Goal: Task Accomplishment & Management: Use online tool/utility

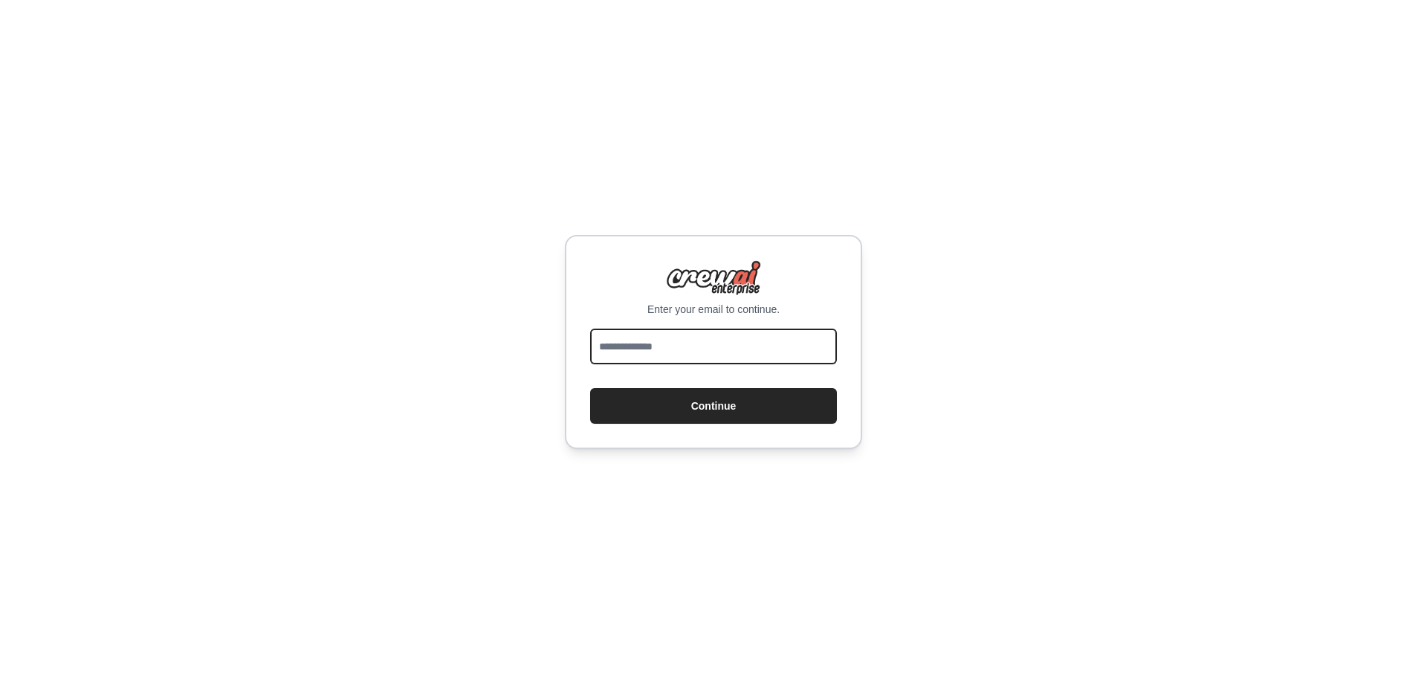
click at [702, 349] on input "email" at bounding box center [713, 347] width 247 height 36
type input "**********"
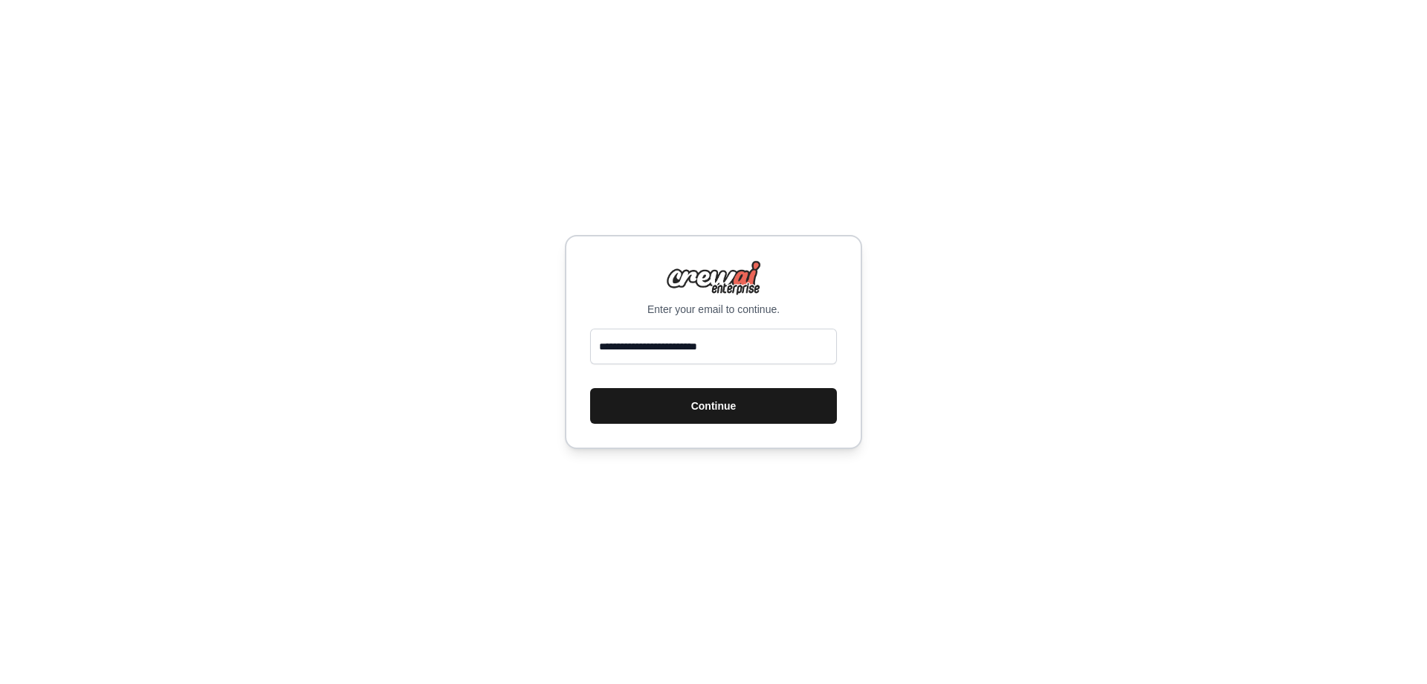
click at [713, 407] on button "Continue" at bounding box center [713, 406] width 247 height 36
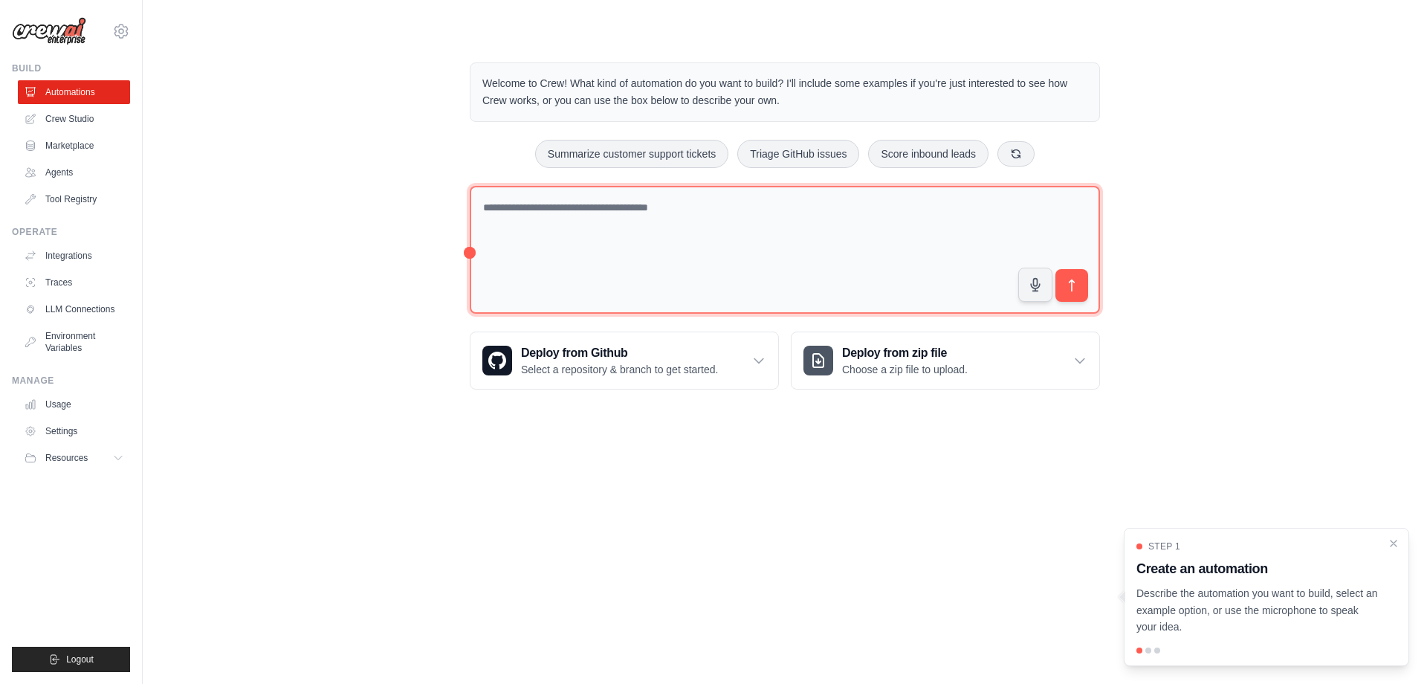
click at [703, 227] on textarea at bounding box center [785, 250] width 630 height 129
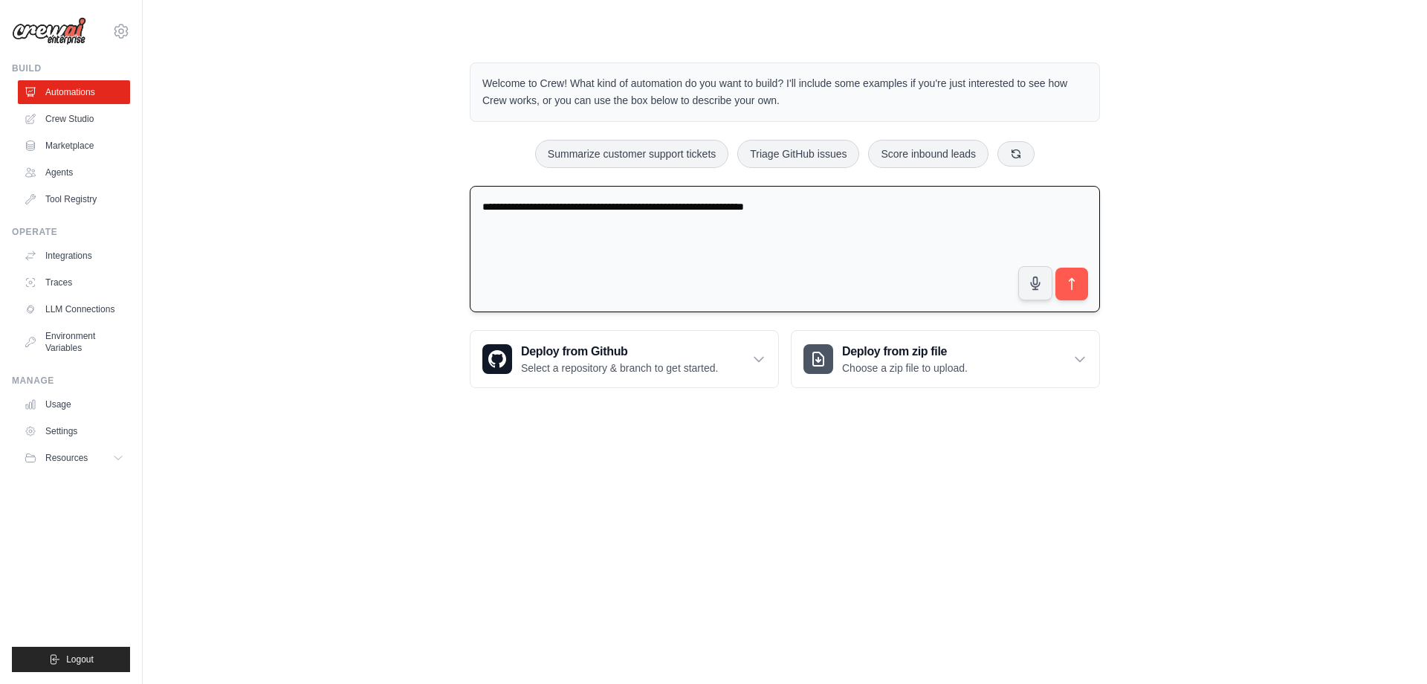
click at [660, 207] on textarea "**********" at bounding box center [785, 249] width 630 height 127
click at [0, 0] on span "******" at bounding box center [0, 0] width 0 height 0
click at [801, 206] on textarea "**********" at bounding box center [785, 249] width 630 height 127
click at [0, 0] on span "**********" at bounding box center [0, 0] width 0 height 0
type textarea "**********"
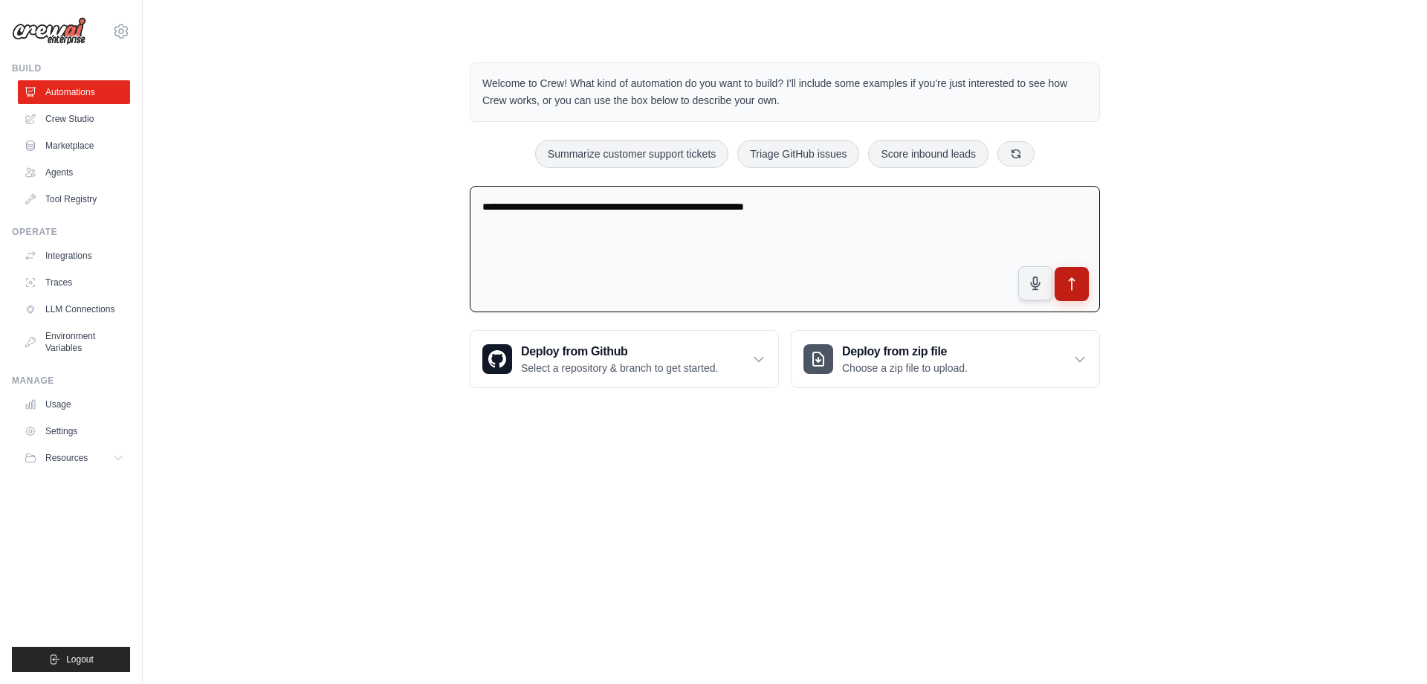
click at [1079, 285] on button "submit" at bounding box center [1072, 284] width 34 height 34
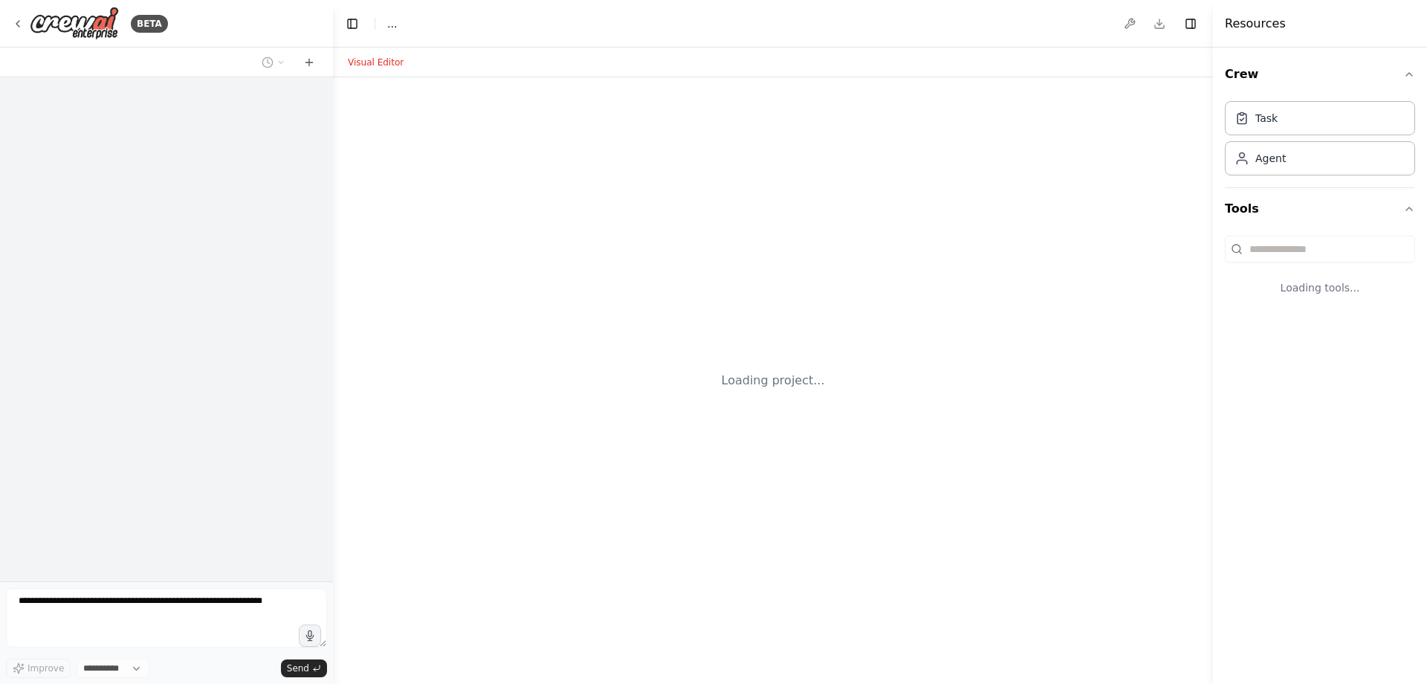
select select "****"
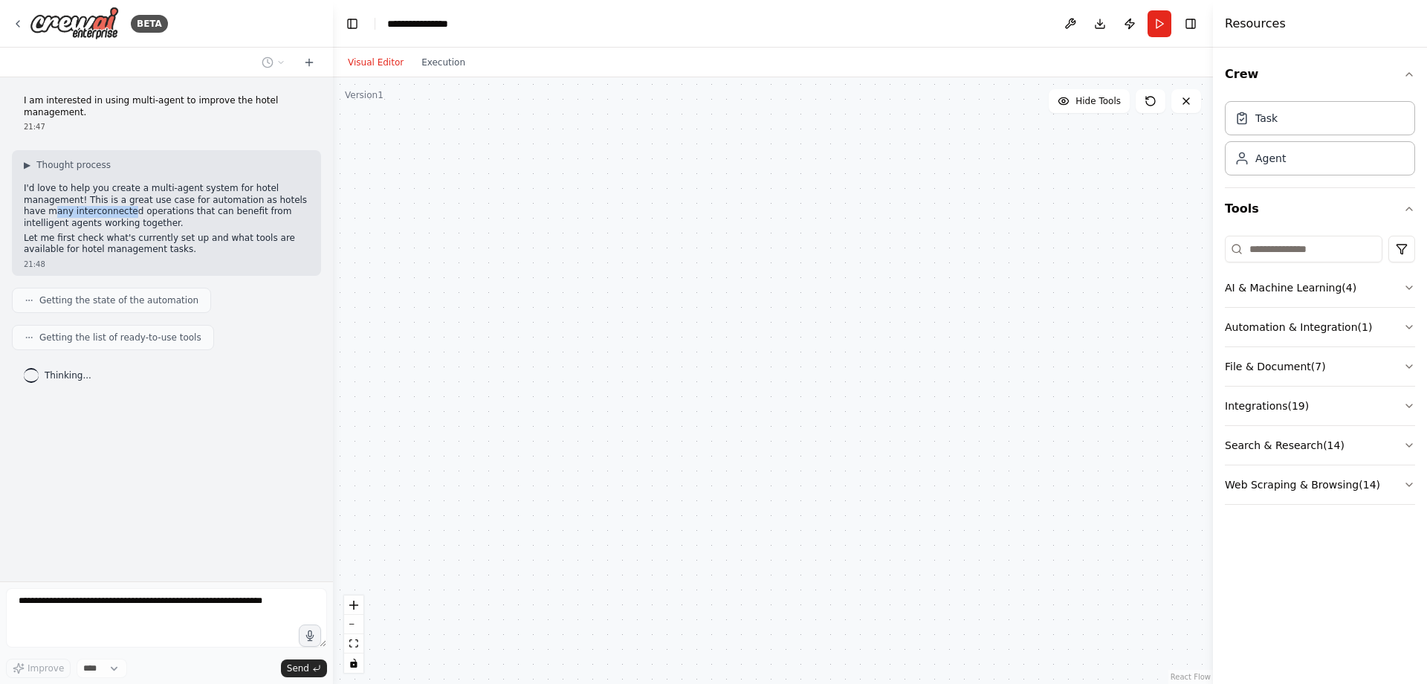
drag, startPoint x: 28, startPoint y: 212, endPoint x: 106, endPoint y: 215, distance: 77.4
click at [106, 215] on p "I'd love to help you create a multi-agent system for hotel management! This is …" at bounding box center [166, 206] width 285 height 46
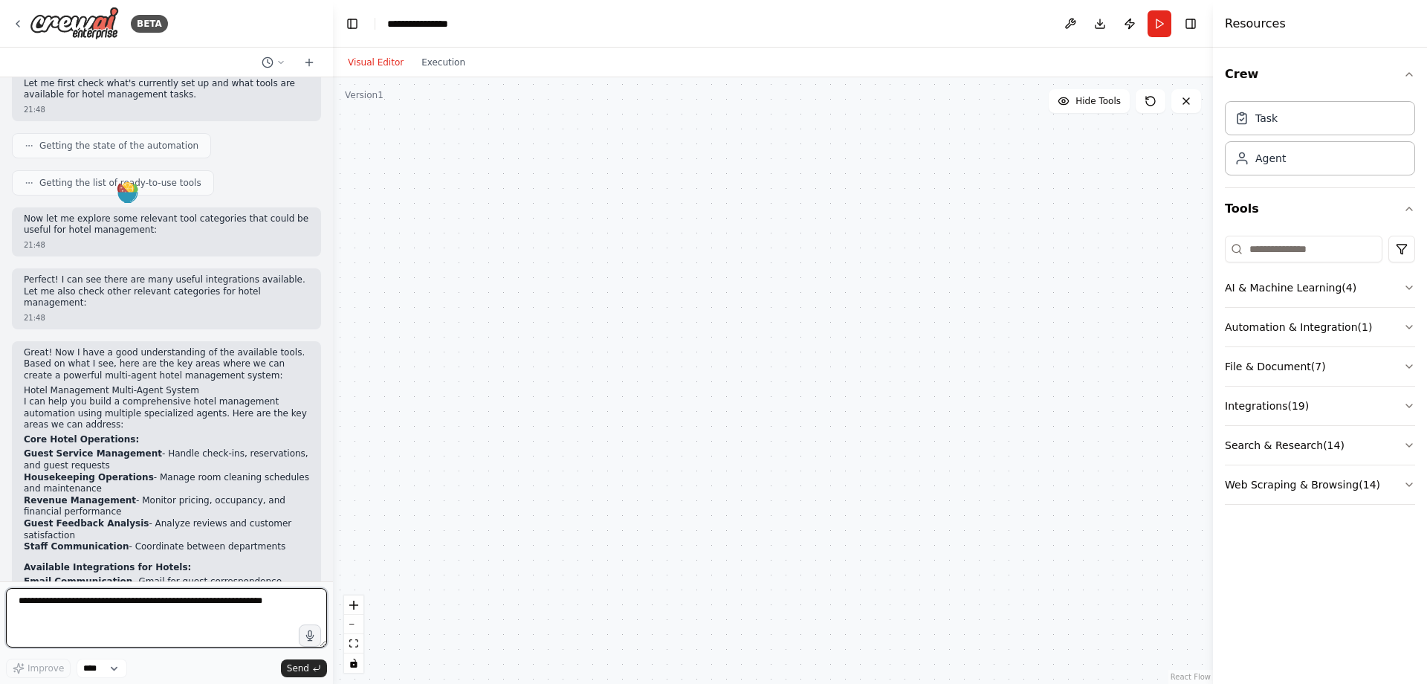
scroll to position [161, 0]
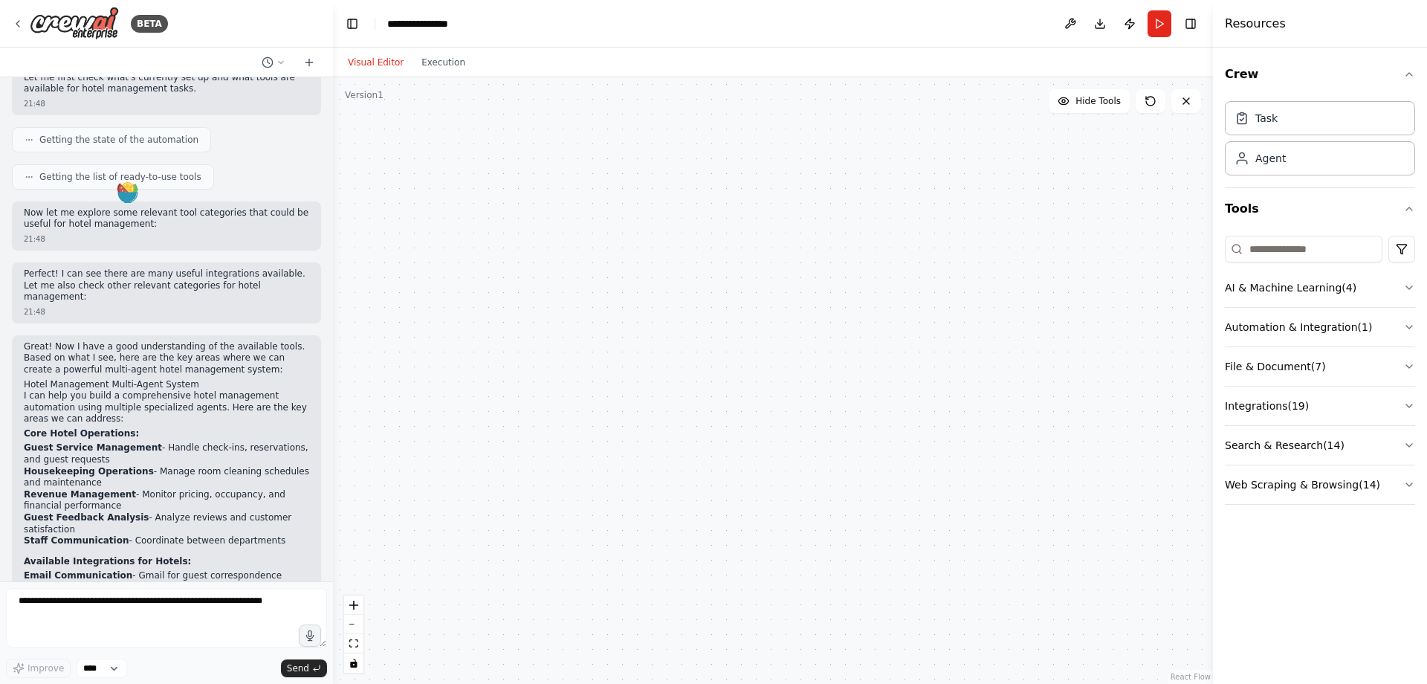
click at [40, 497] on strong "Revenue Management" at bounding box center [80, 494] width 112 height 10
click at [62, 472] on g at bounding box center [62, 470] width 13 height 13
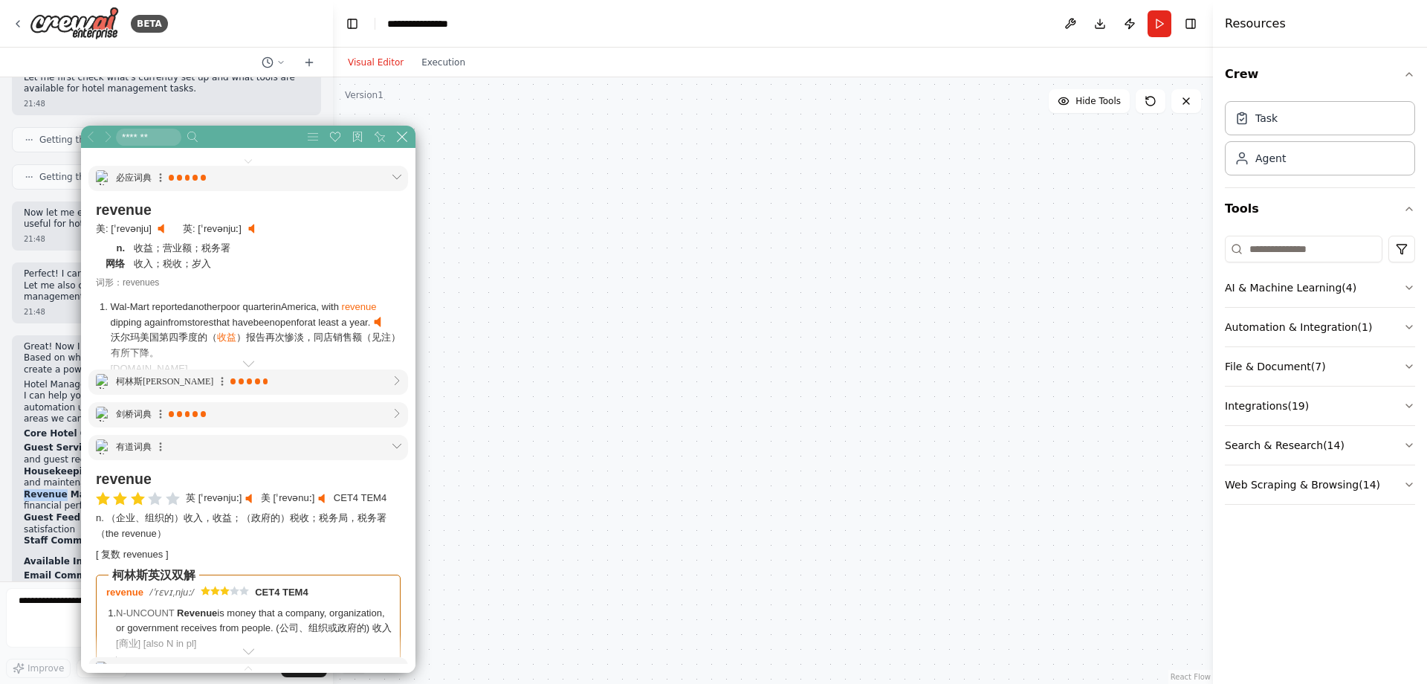
scroll to position [743, 743]
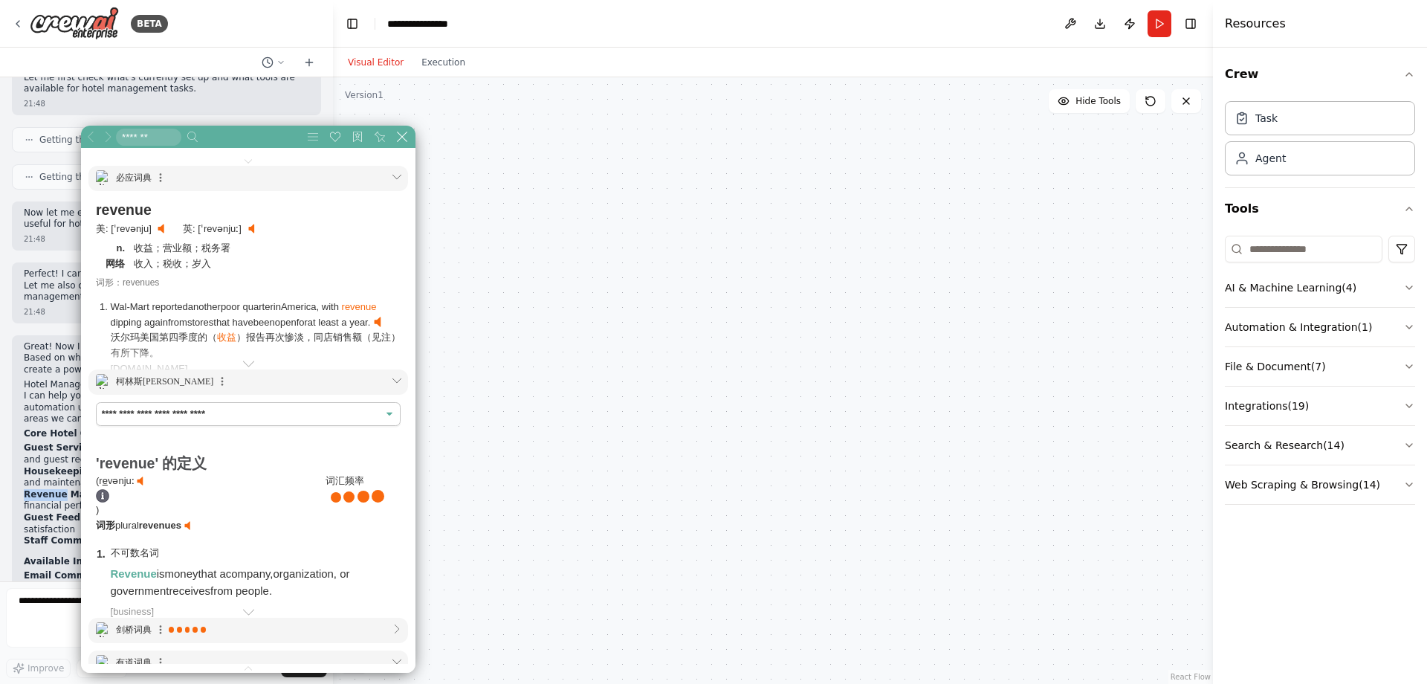
click at [40, 492] on strong "Revenue Management" at bounding box center [80, 494] width 112 height 10
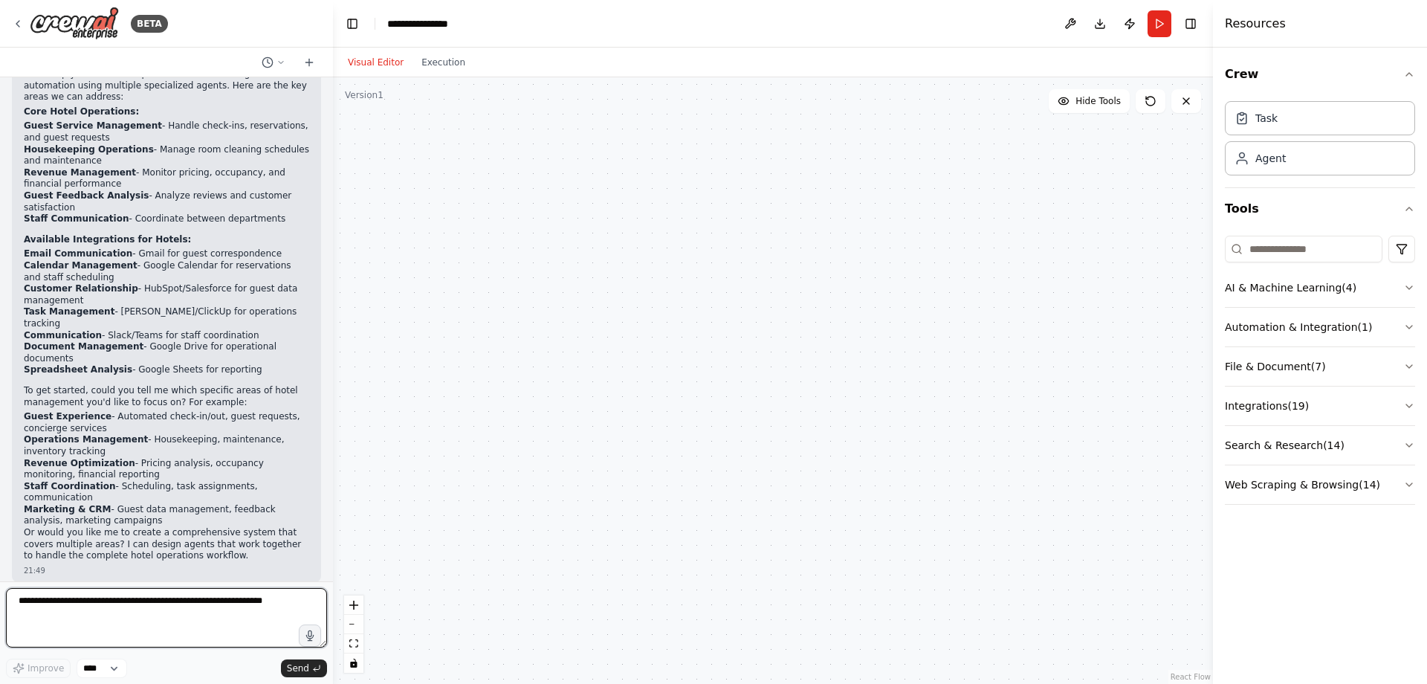
click at [111, 609] on textarea at bounding box center [166, 617] width 321 height 59
type textarea "**********"
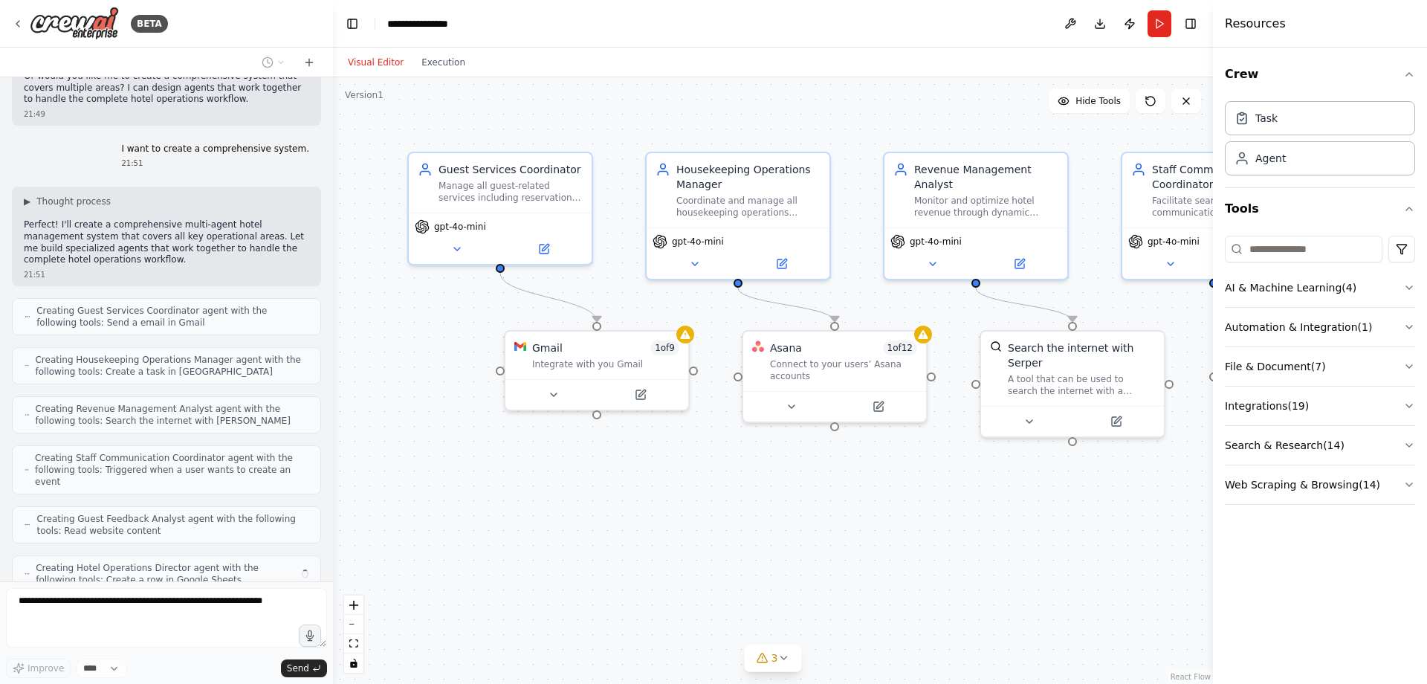
scroll to position [988, 0]
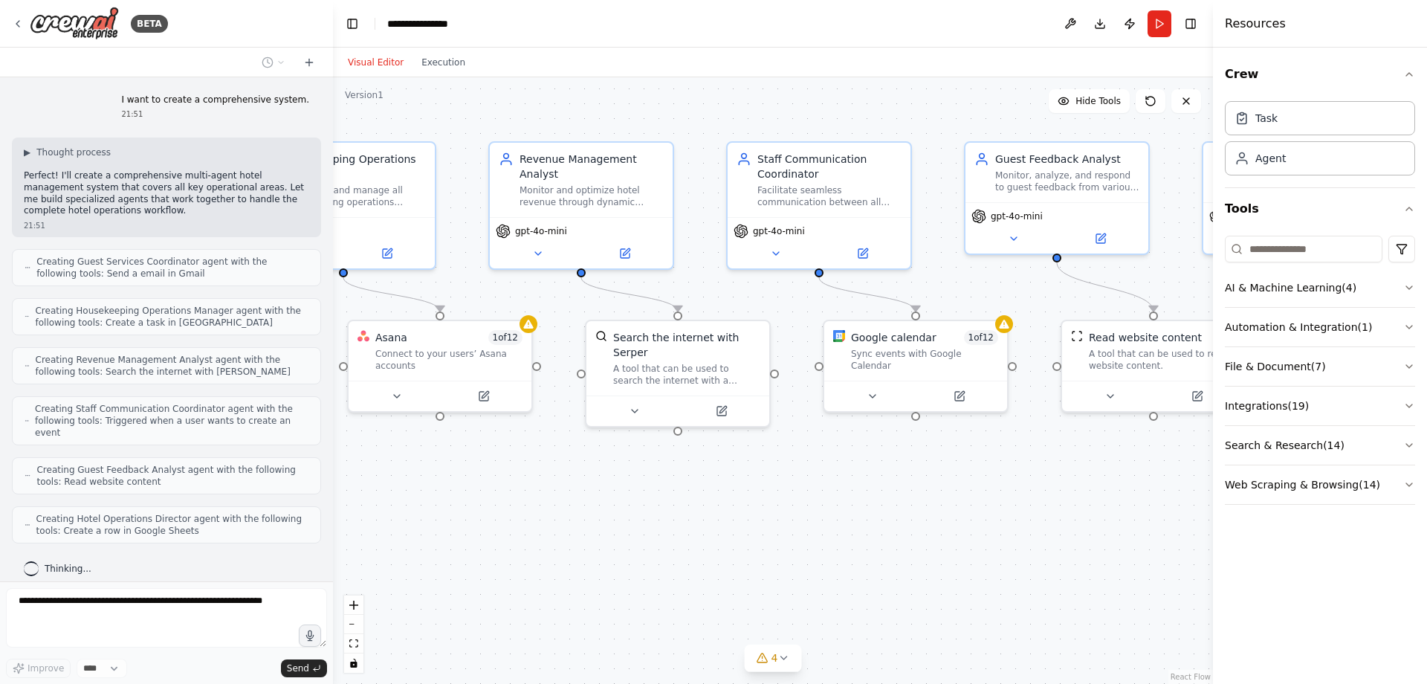
drag, startPoint x: 943, startPoint y: 556, endPoint x: 548, endPoint y: 546, distance: 394.9
click at [548, 546] on div ".deletable-edge-delete-btn { width: 20px; height: 20px; border: 0px solid #ffff…" at bounding box center [773, 380] width 880 height 607
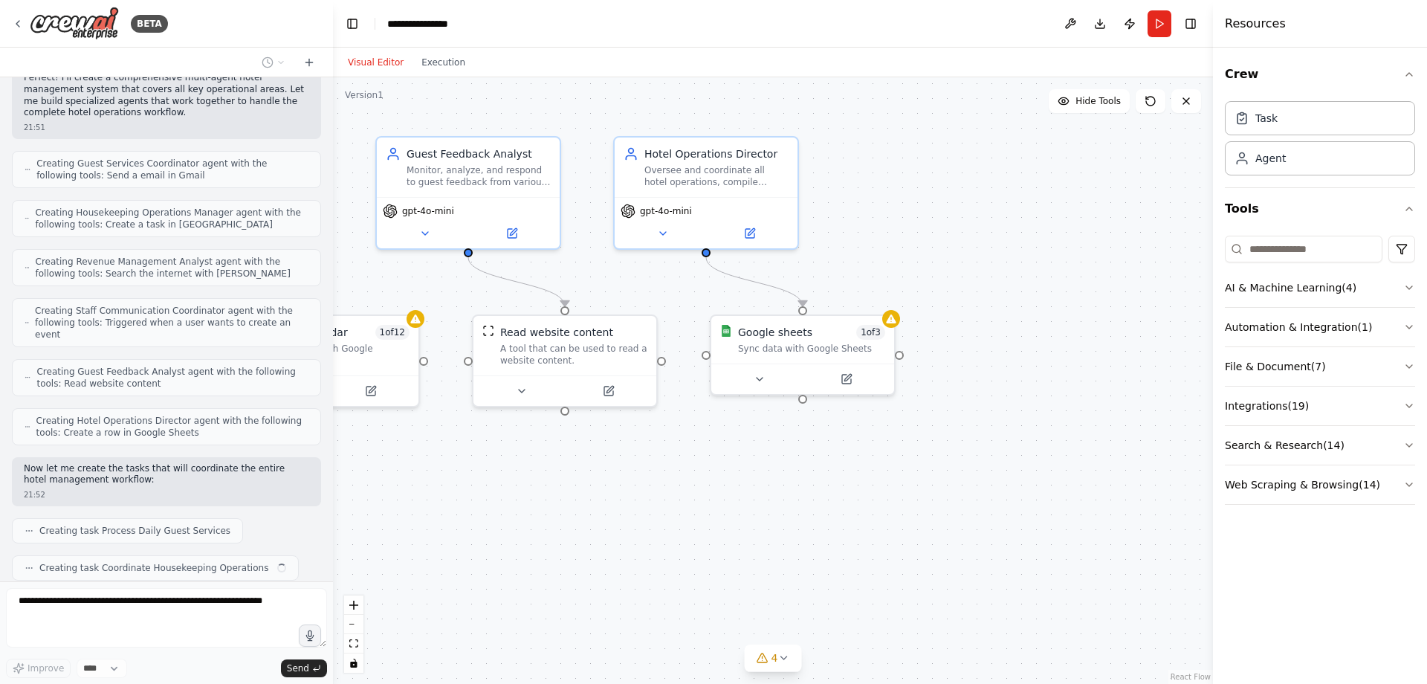
scroll to position [1123, 0]
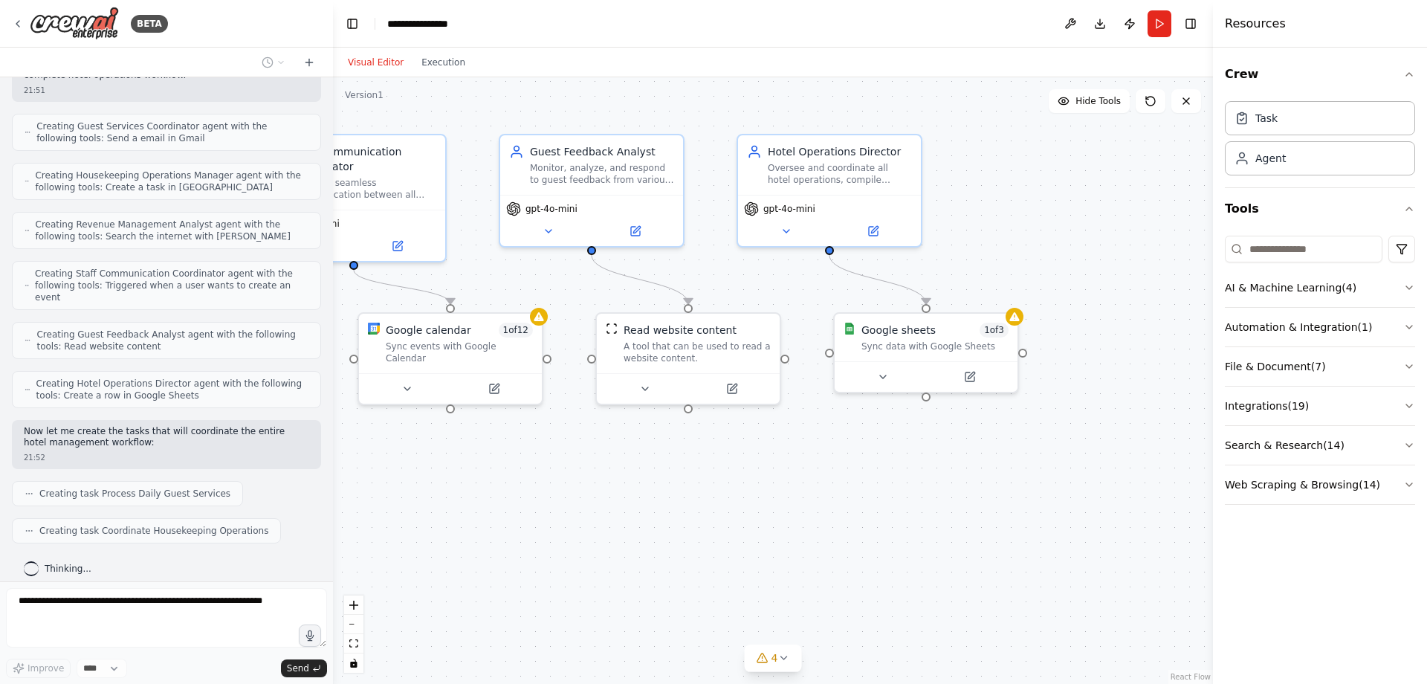
drag, startPoint x: 1035, startPoint y: 523, endPoint x: 569, endPoint y: 515, distance: 465.4
click at [569, 515] on div ".deletable-edge-delete-btn { width: 20px; height: 20px; border: 0px solid #ffff…" at bounding box center [773, 380] width 880 height 607
click at [881, 374] on icon at bounding box center [883, 373] width 6 height 3
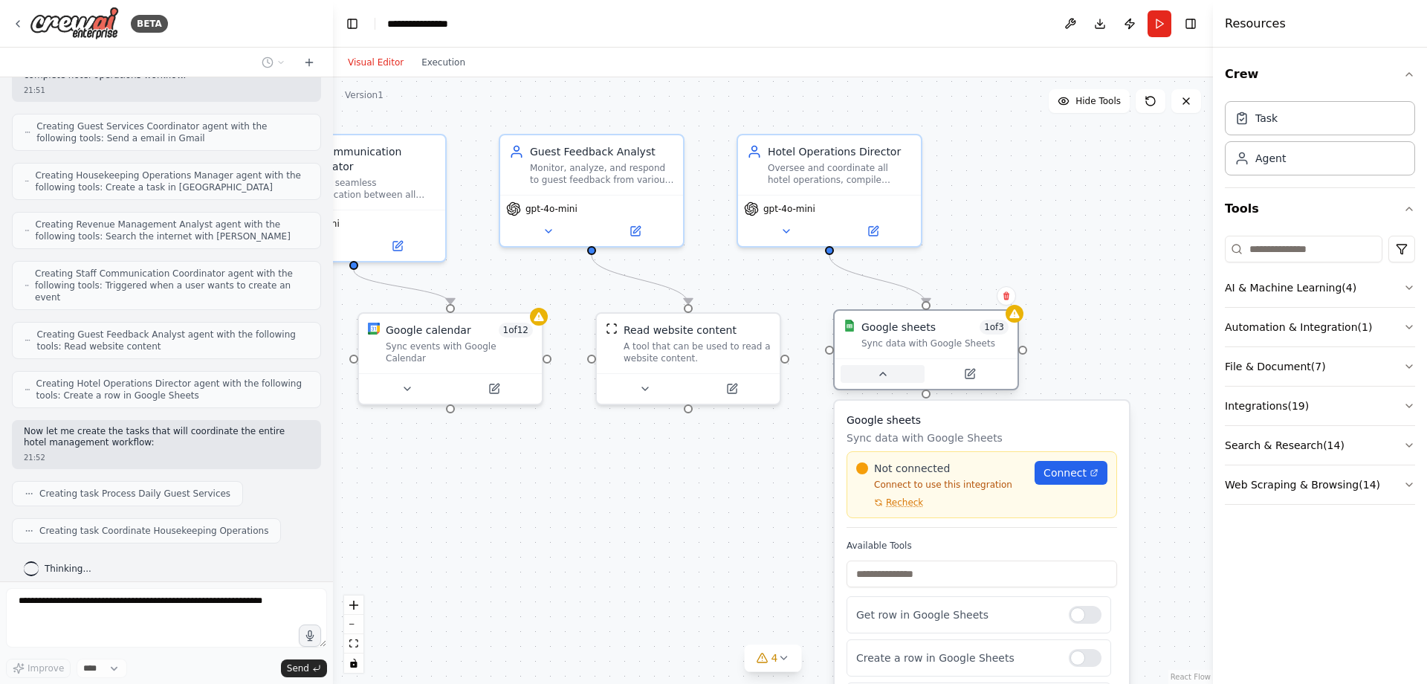
click at [881, 374] on icon at bounding box center [883, 373] width 6 height 3
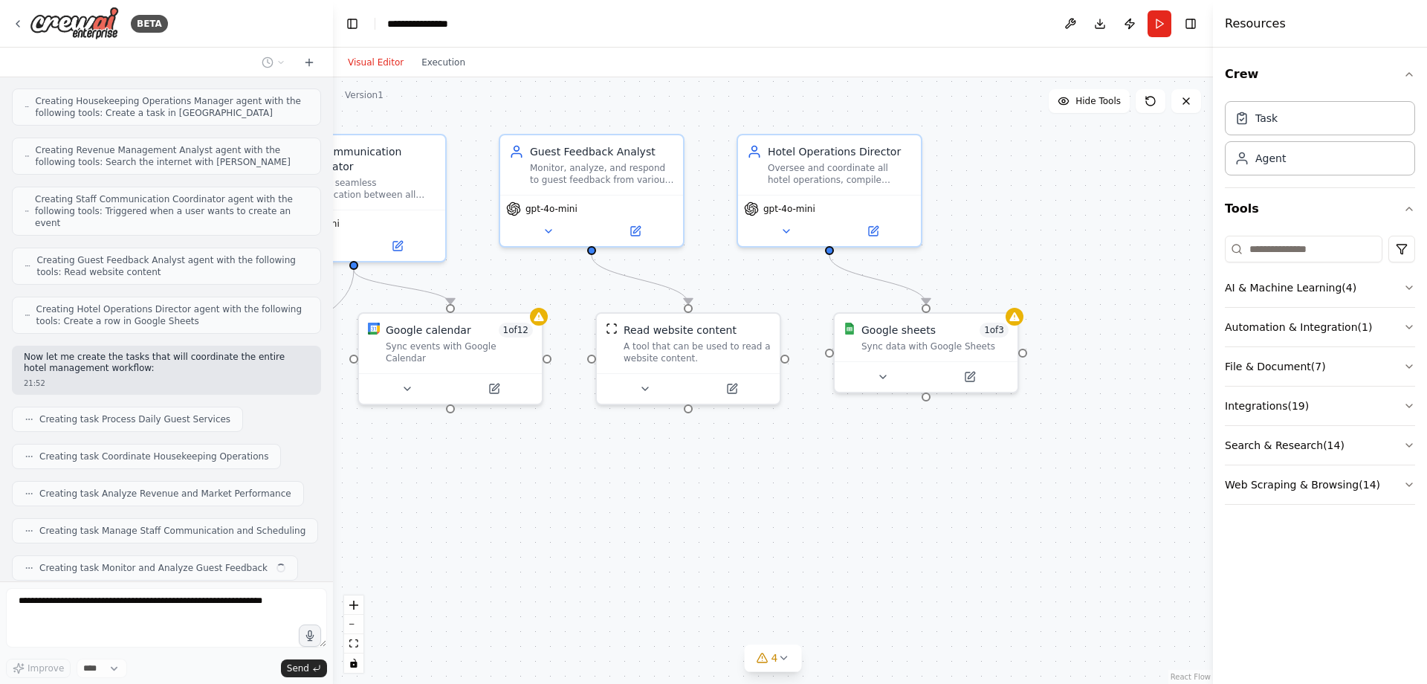
scroll to position [1235, 0]
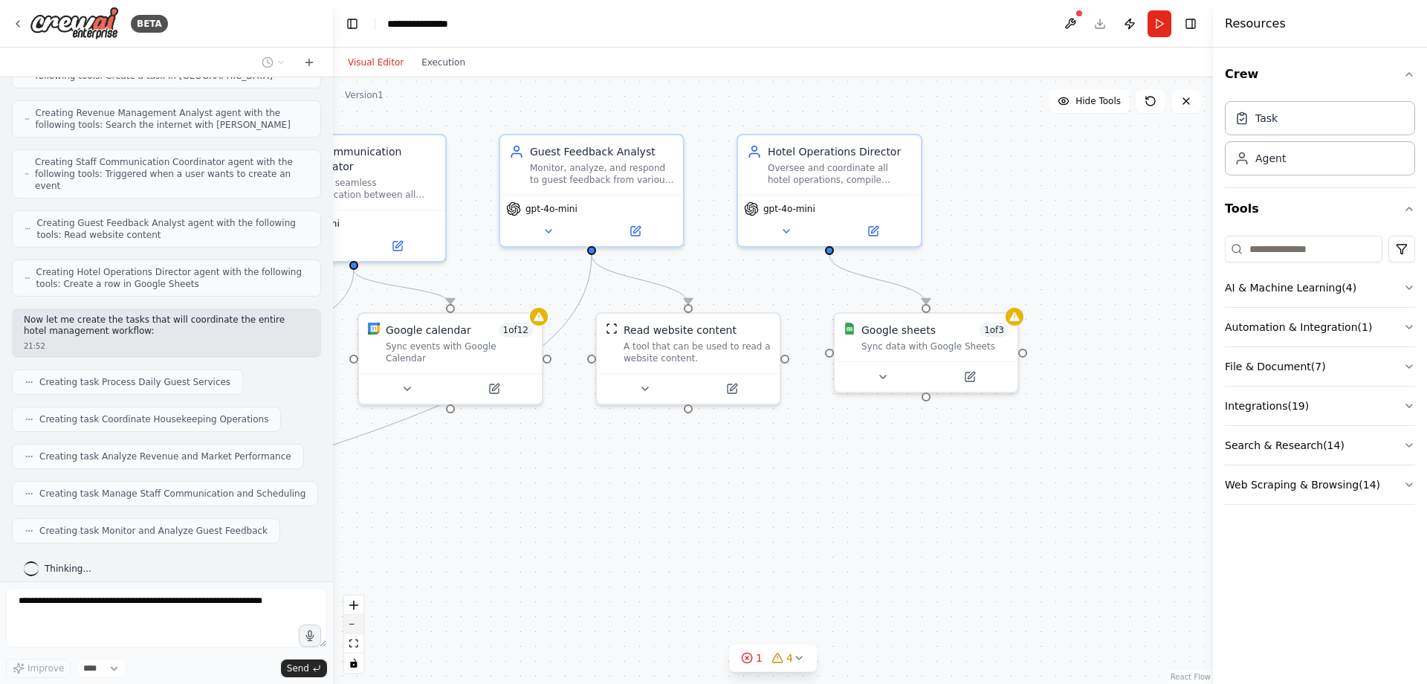
click at [361, 624] on button "zoom out" at bounding box center [353, 624] width 19 height 19
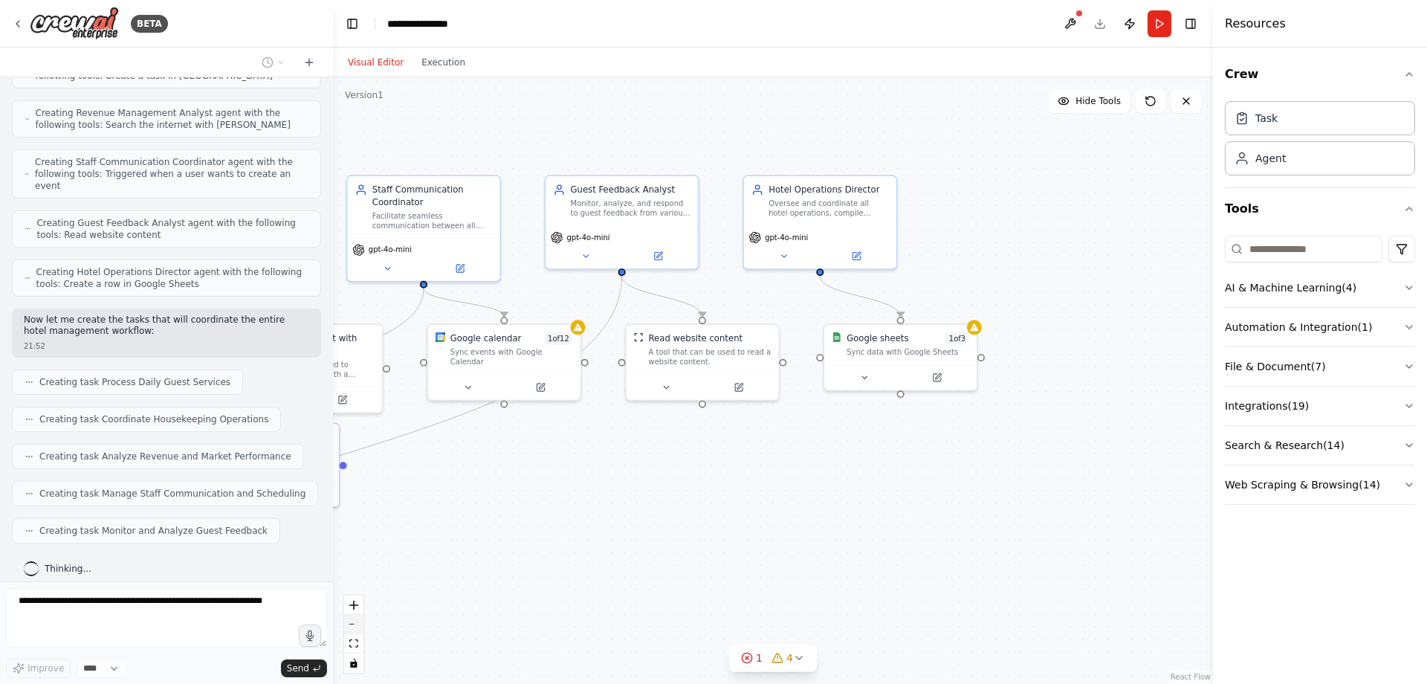
click at [359, 624] on button "zoom out" at bounding box center [353, 624] width 19 height 19
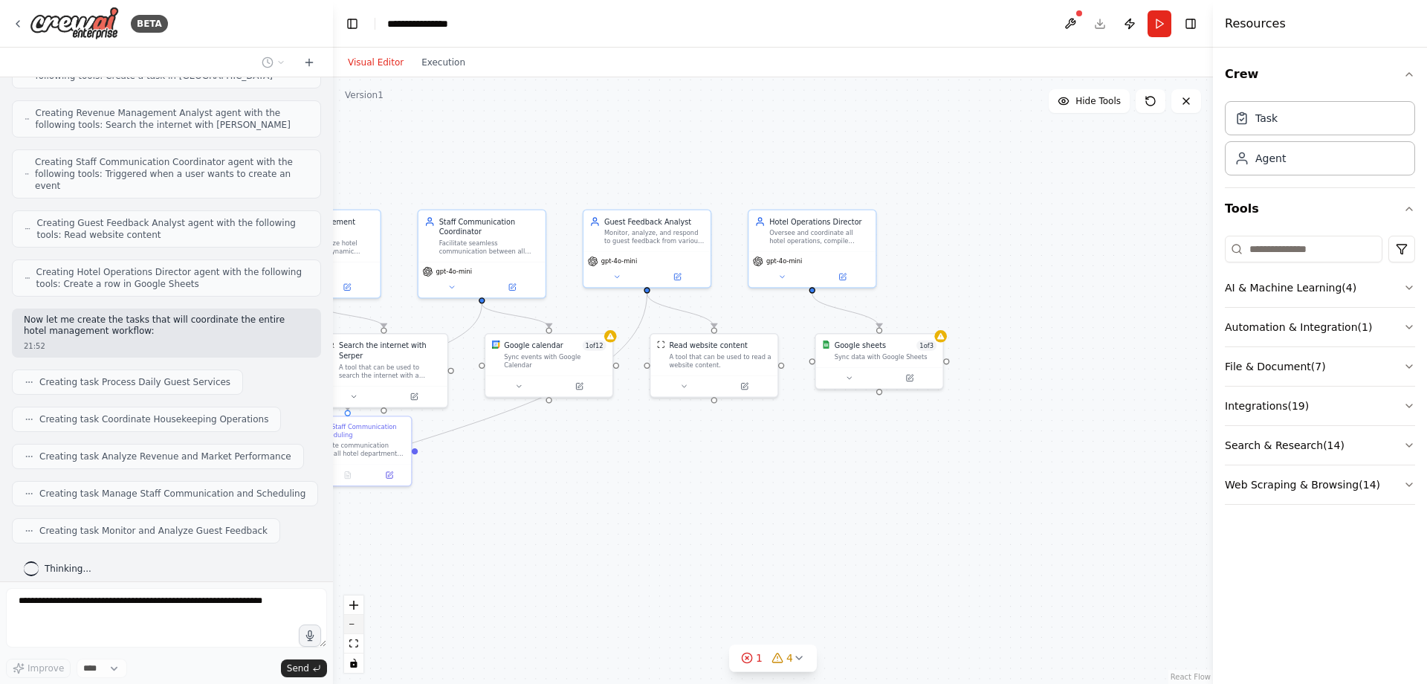
click at [359, 624] on button "zoom out" at bounding box center [353, 624] width 19 height 19
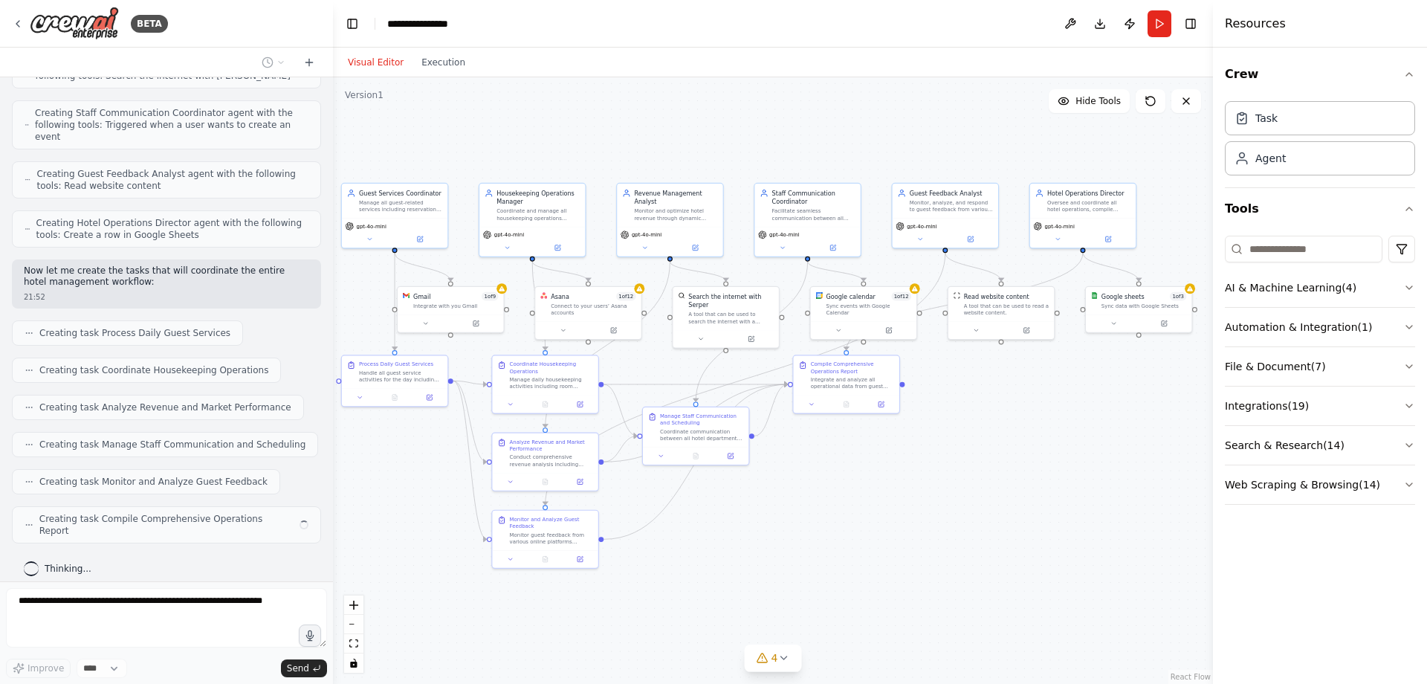
scroll to position [1272, 0]
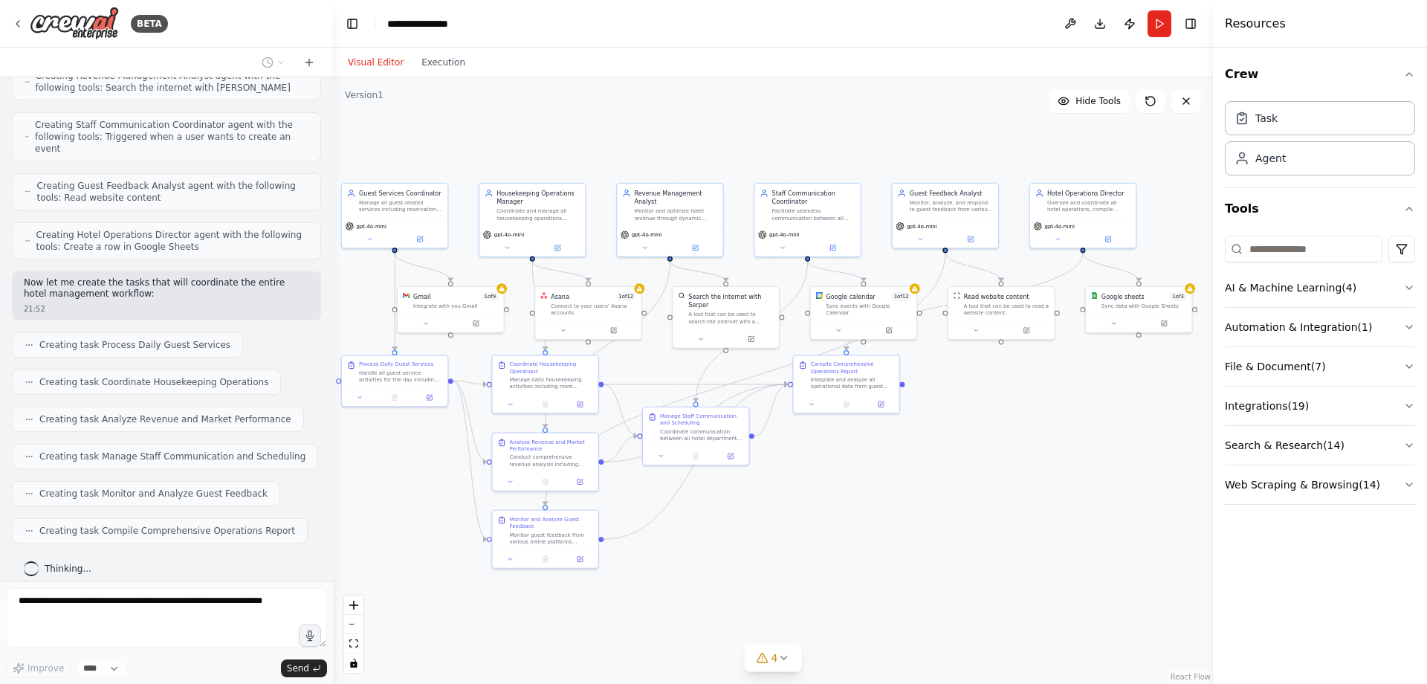
drag, startPoint x: 853, startPoint y: 516, endPoint x: 1015, endPoint y: 487, distance: 164.6
click at [1015, 487] on div ".deletable-edge-delete-btn { width: 20px; height: 20px; border: 0px solid #ffff…" at bounding box center [773, 380] width 880 height 607
click at [355, 609] on icon "zoom in" at bounding box center [353, 605] width 9 height 9
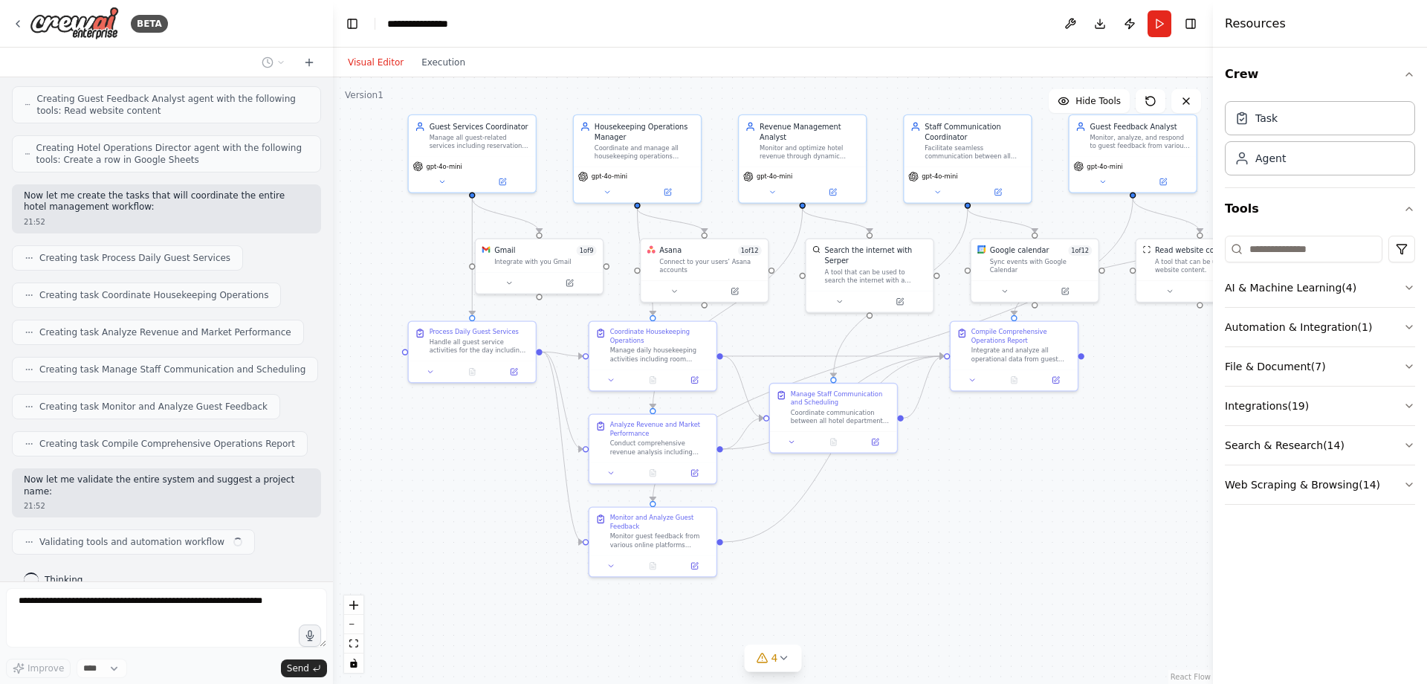
scroll to position [1371, 0]
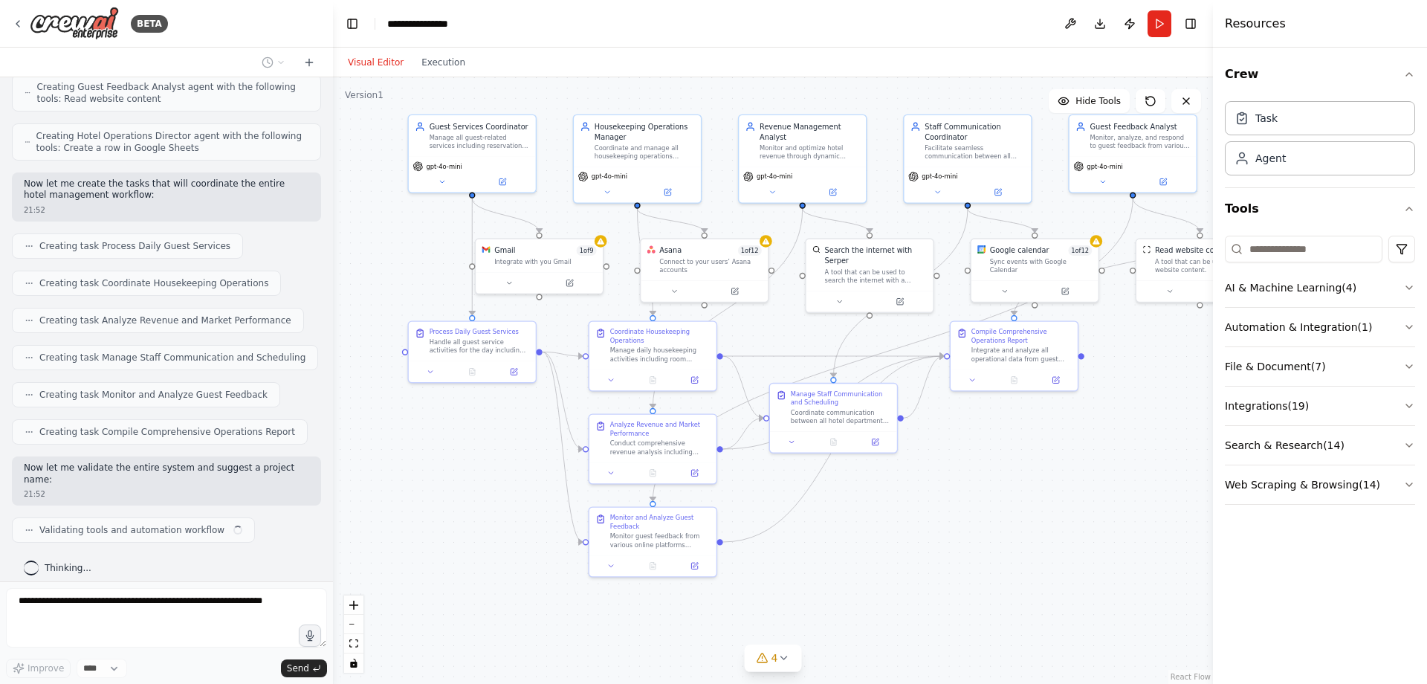
drag, startPoint x: 880, startPoint y: 544, endPoint x: 948, endPoint y: 542, distance: 67.7
click at [948, 542] on div ".deletable-edge-delete-btn { width: 20px; height: 20px; border: 0px solid #ffff…" at bounding box center [773, 380] width 880 height 607
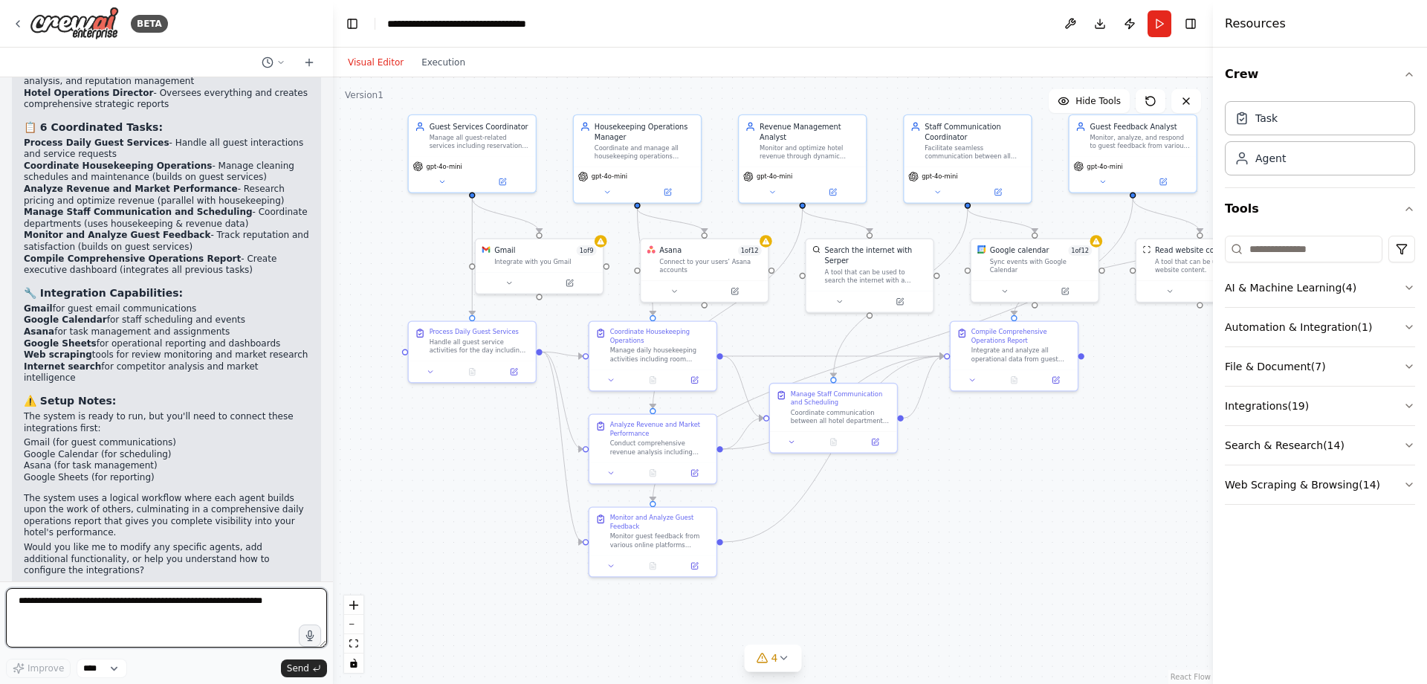
scroll to position [2086, 0]
click at [162, 613] on textarea at bounding box center [166, 617] width 321 height 59
type textarea "**********"
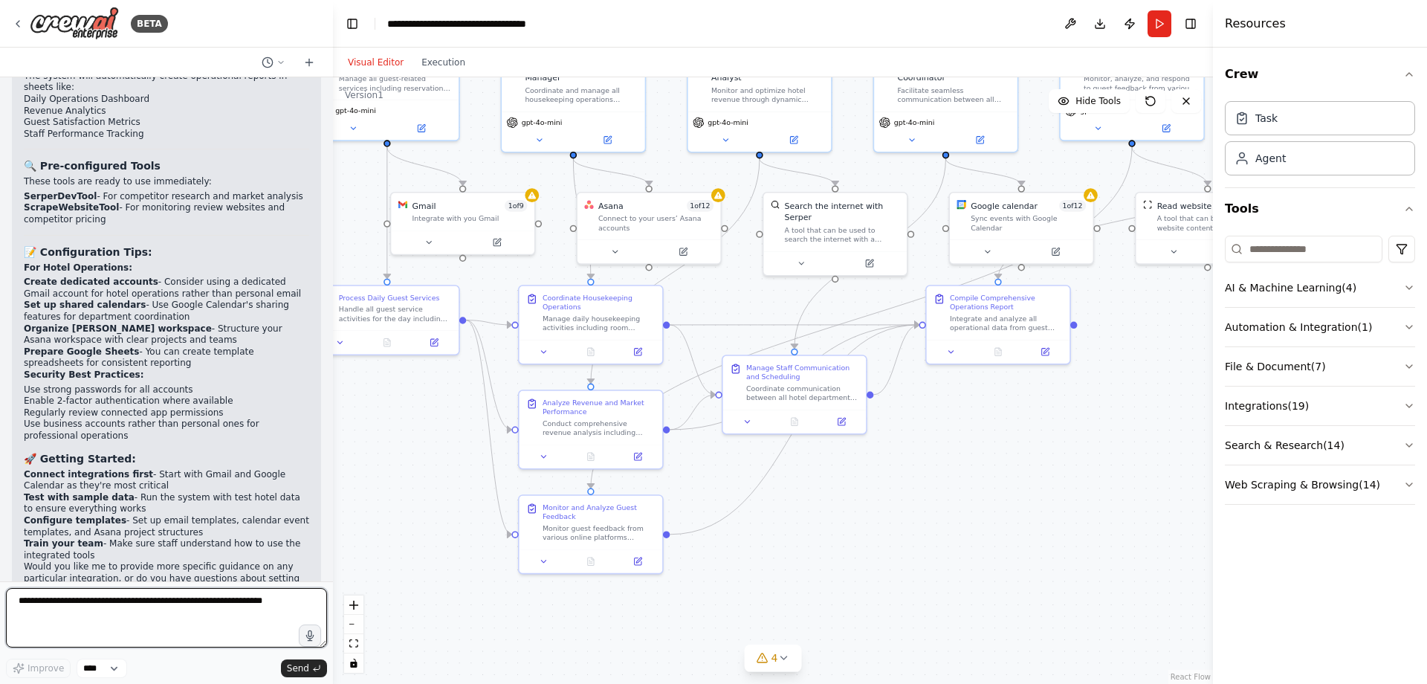
scroll to position [3759, 0]
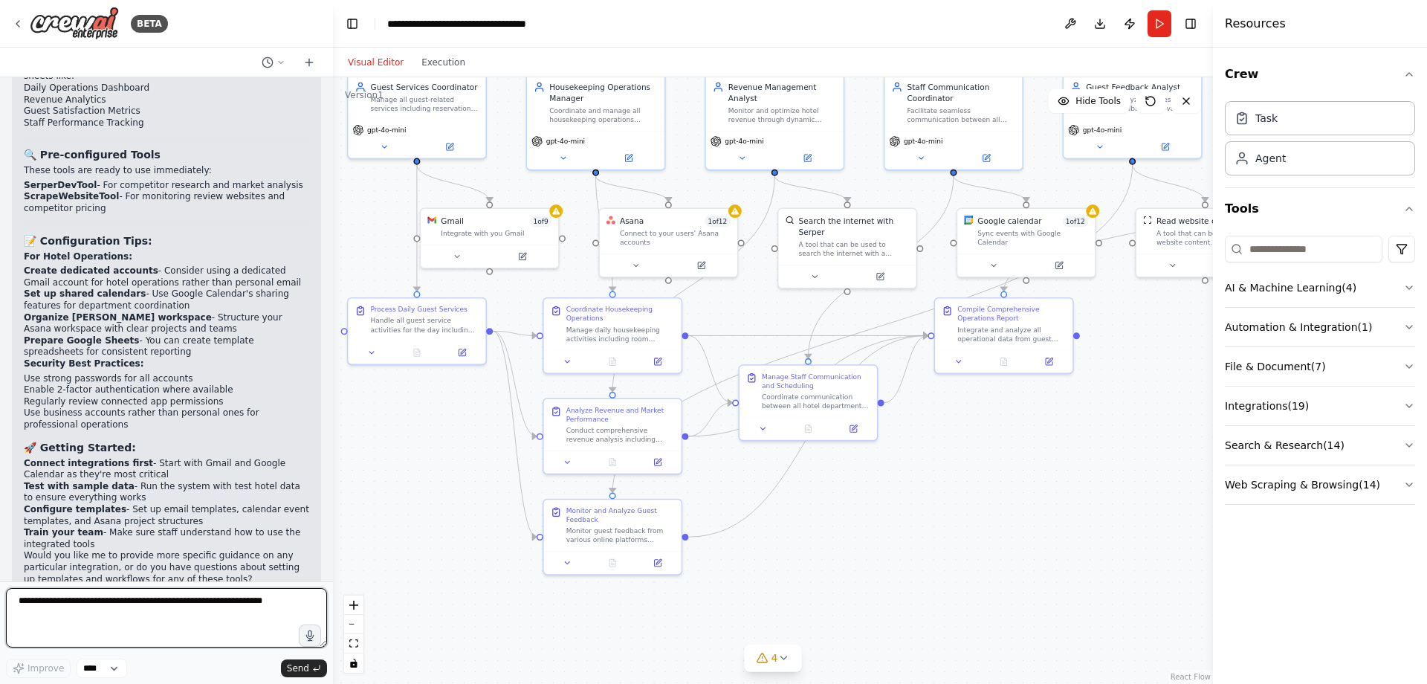
drag, startPoint x: 326, startPoint y: 549, endPoint x: 331, endPoint y: 530, distance: 19.1
click at [333, 528] on div "BETA I am interested in using multi-agent to improve the hotel management. 21:4…" at bounding box center [713, 342] width 1427 height 684
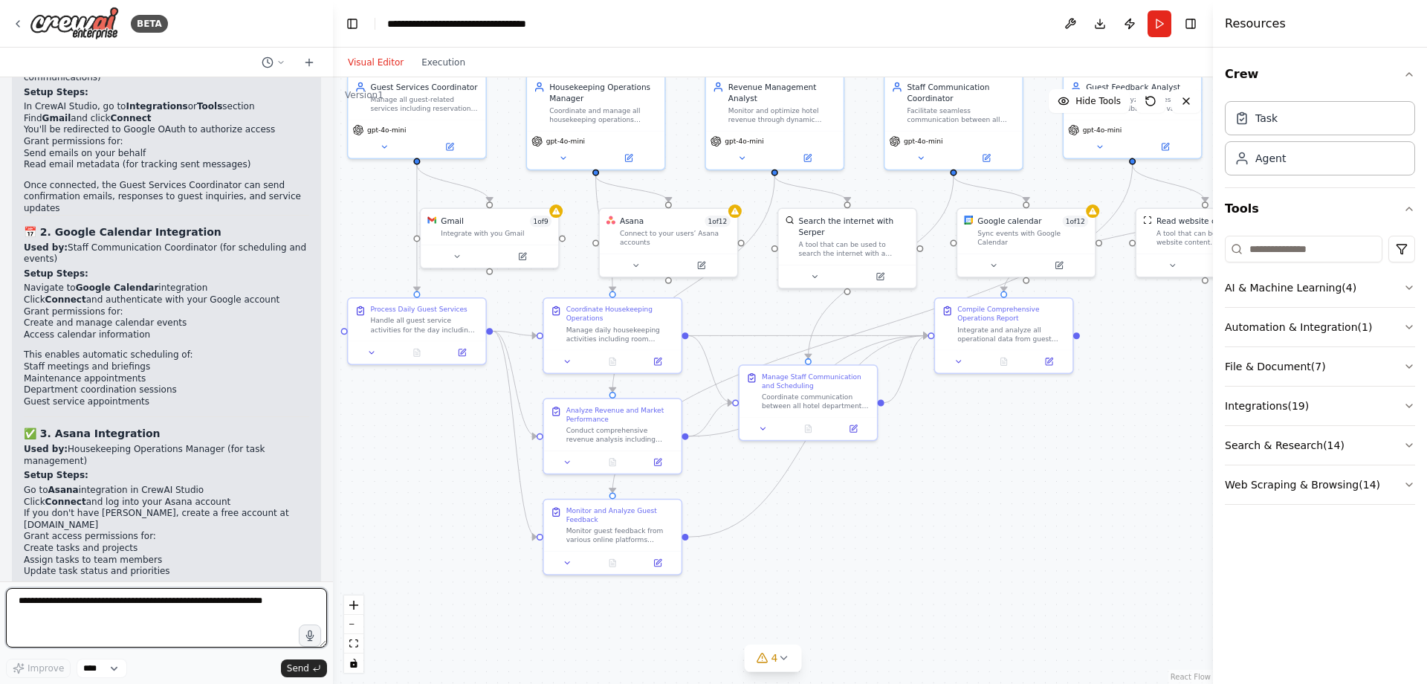
scroll to position [3008, 0]
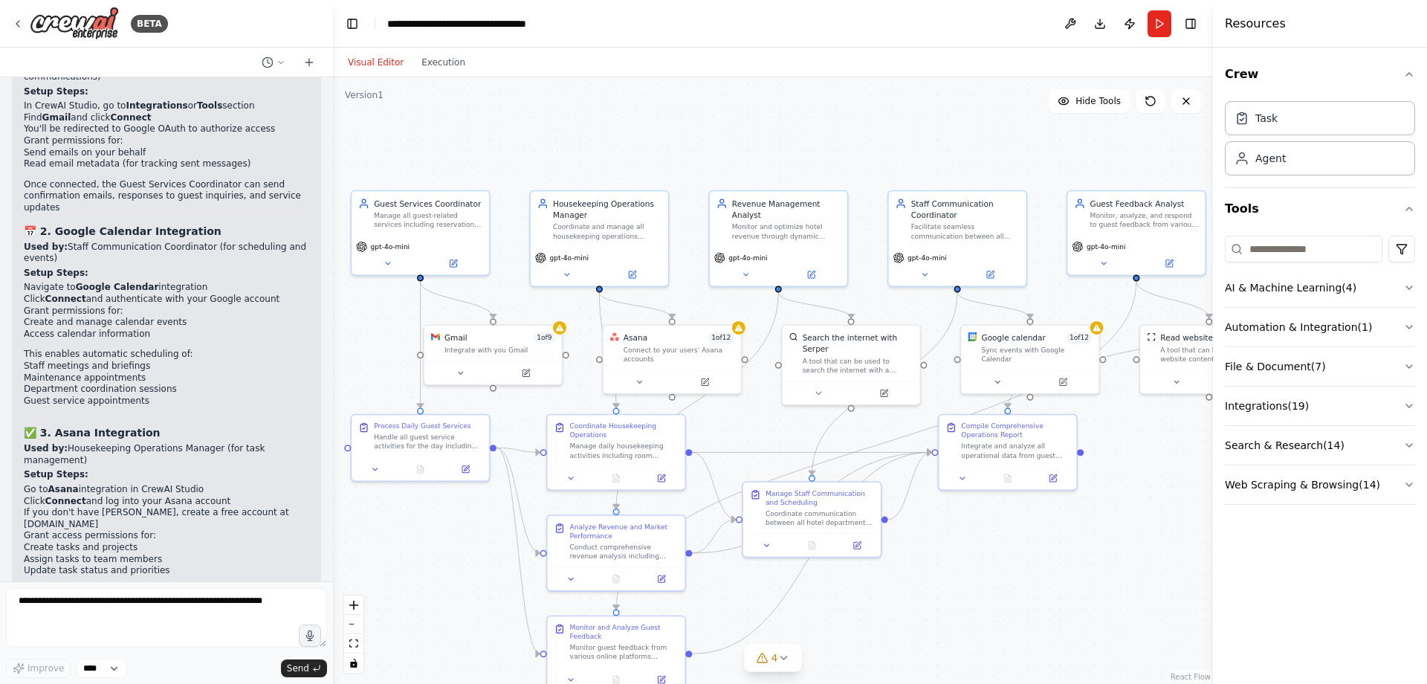
click at [801, 669] on div ".deletable-edge-delete-btn { width: 20px; height: 20px; border: 0px solid #ffff…" at bounding box center [773, 380] width 880 height 607
click at [663, 352] on div "Connect to your users’ Asana accounts" at bounding box center [679, 352] width 111 height 18
click at [706, 376] on icon at bounding box center [705, 378] width 5 height 5
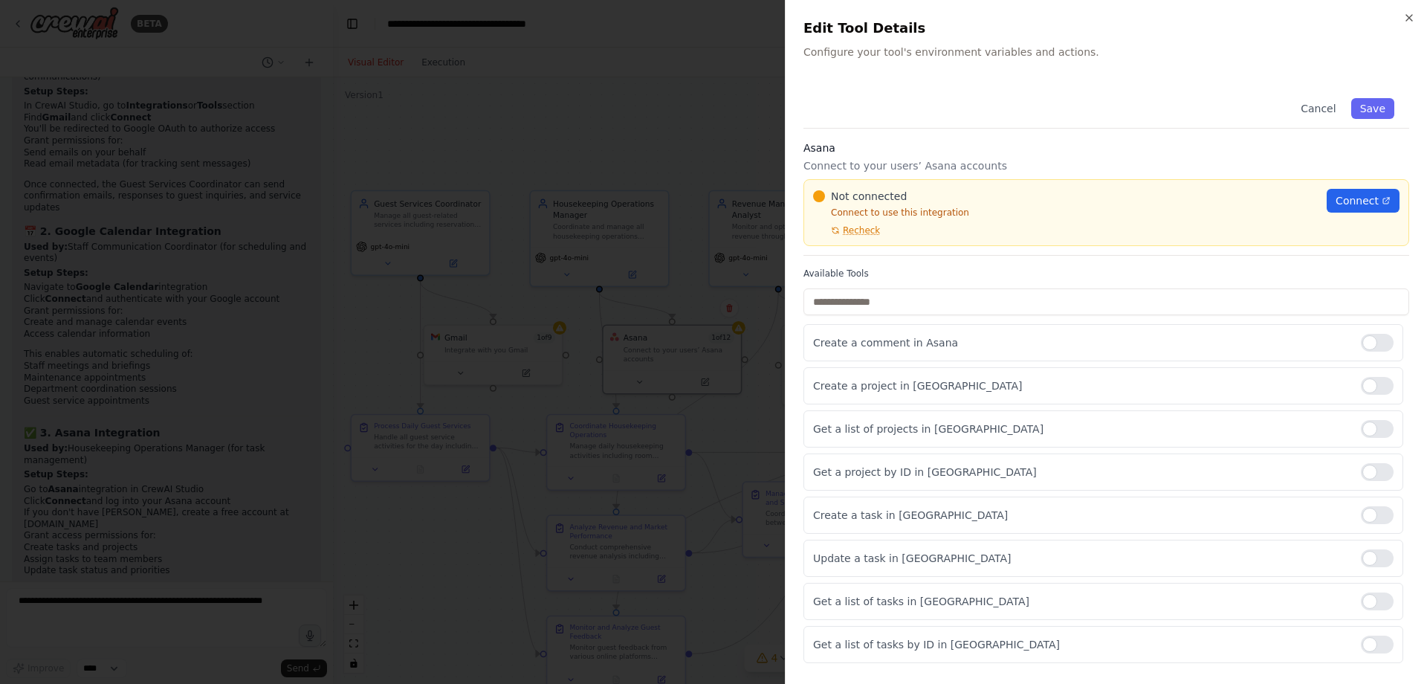
click at [648, 128] on div at bounding box center [713, 342] width 1427 height 684
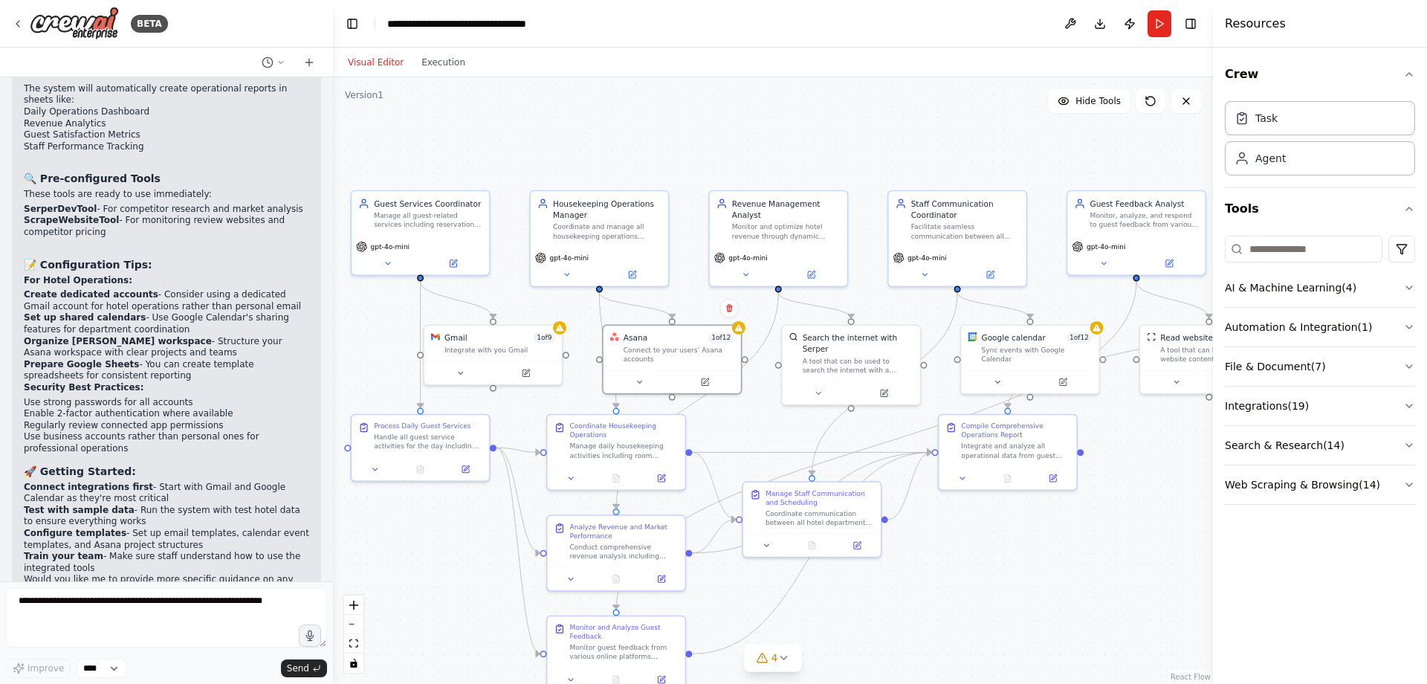
scroll to position [3759, 0]
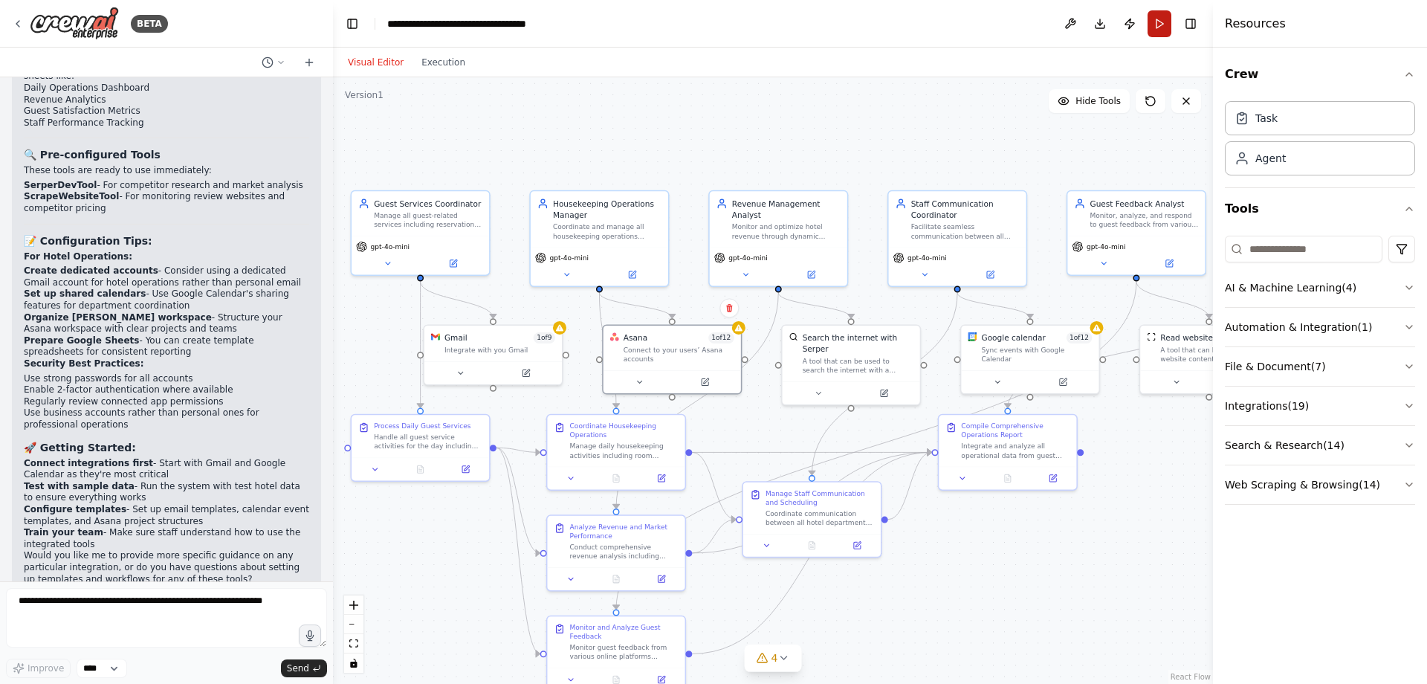
click at [1160, 29] on button "Run" at bounding box center [1160, 23] width 24 height 27
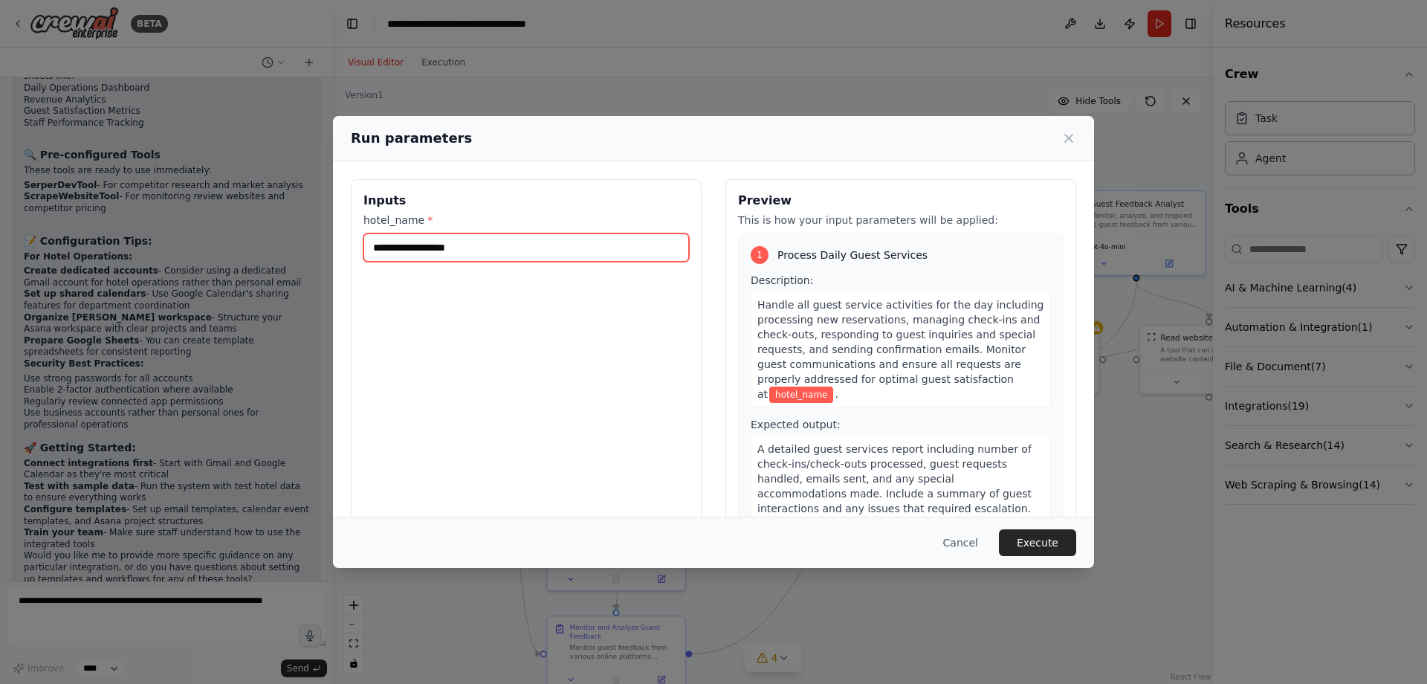
click at [494, 248] on input "hotel_name *" at bounding box center [527, 247] width 326 height 28
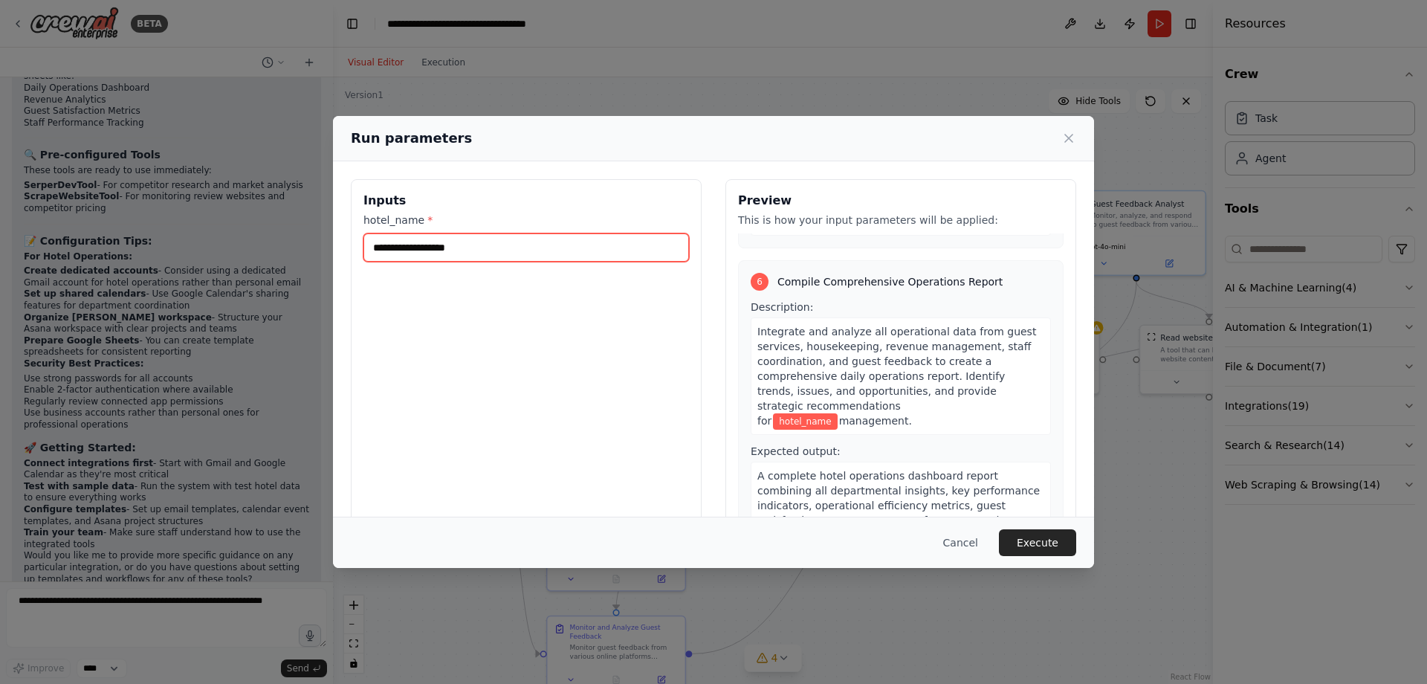
scroll to position [1555, 0]
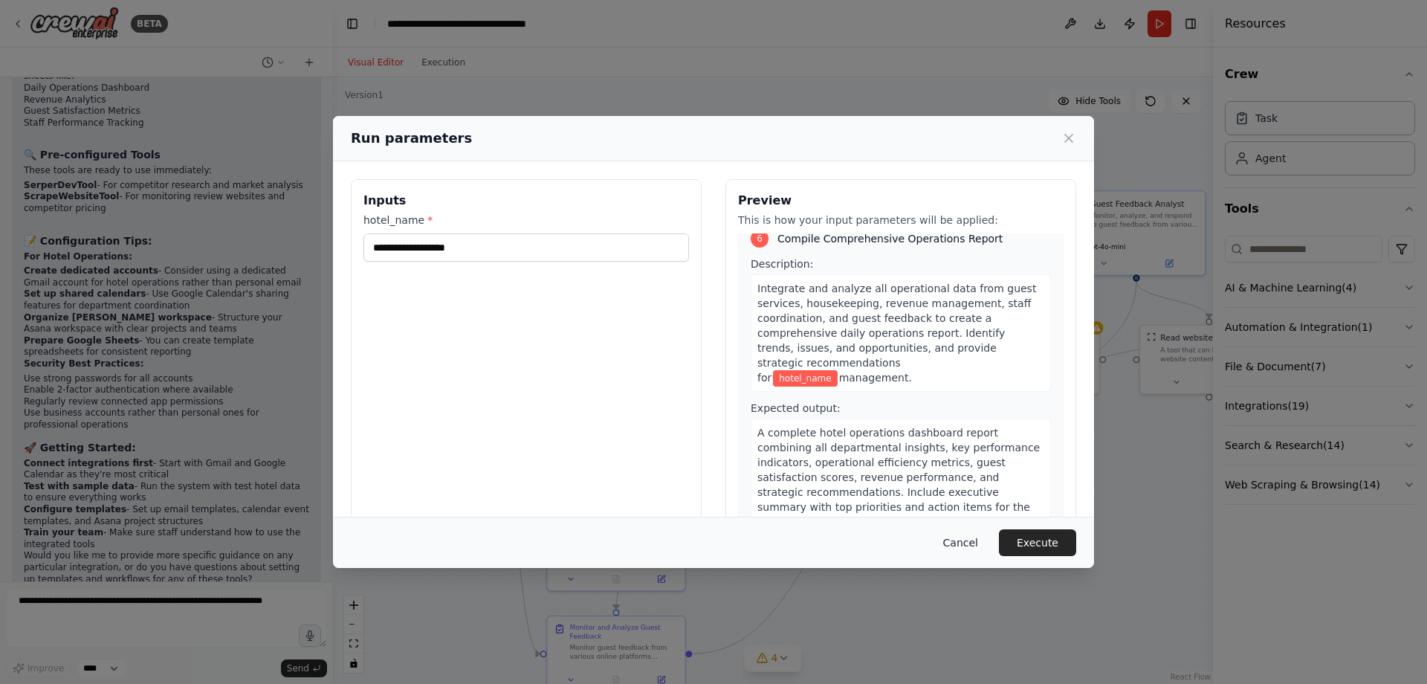
click at [969, 537] on button "Cancel" at bounding box center [960, 542] width 59 height 27
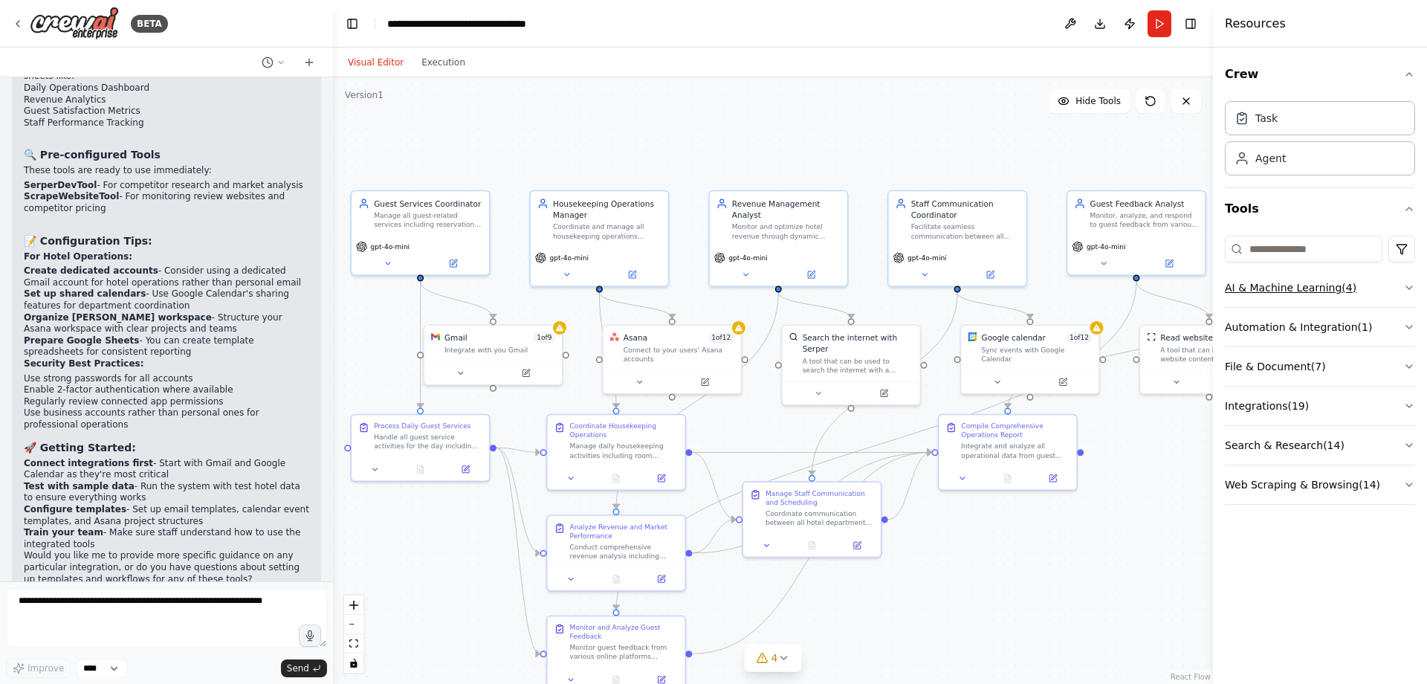
click at [1412, 291] on icon "button" at bounding box center [1409, 288] width 12 height 12
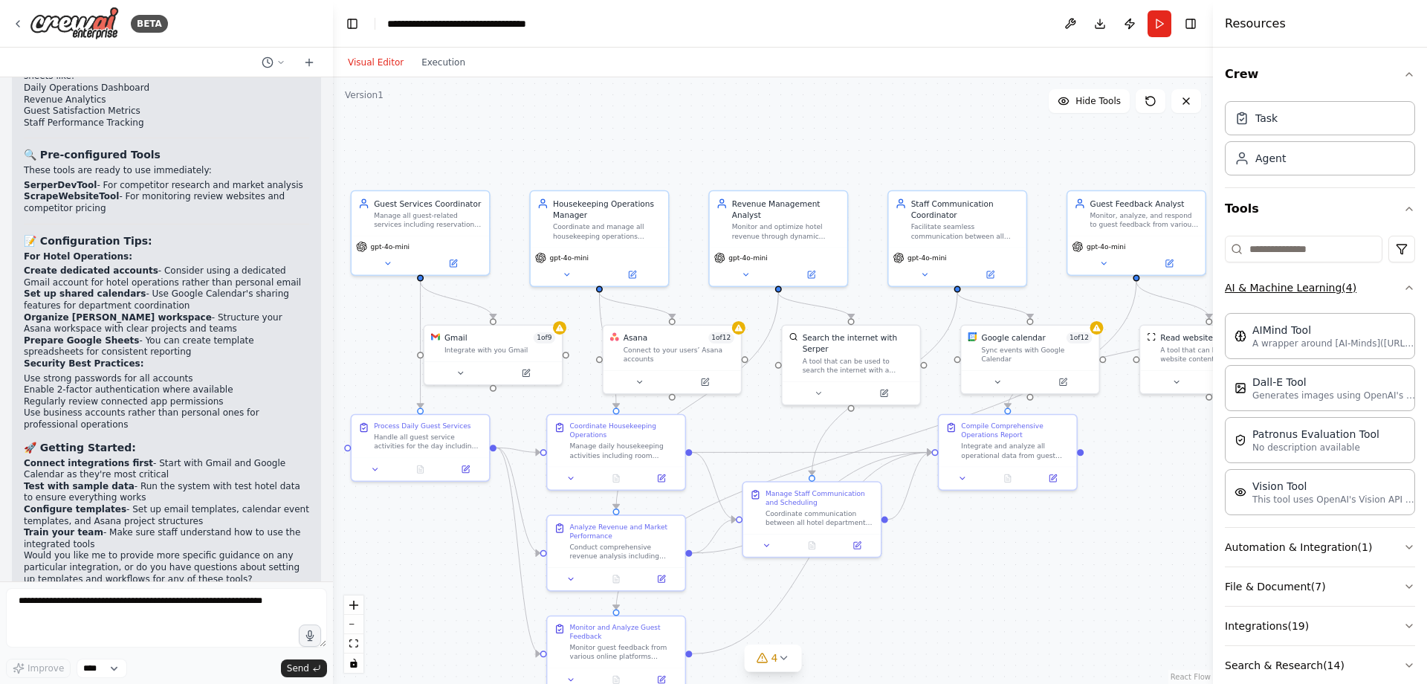
click at [1403, 291] on icon "button" at bounding box center [1409, 288] width 12 height 12
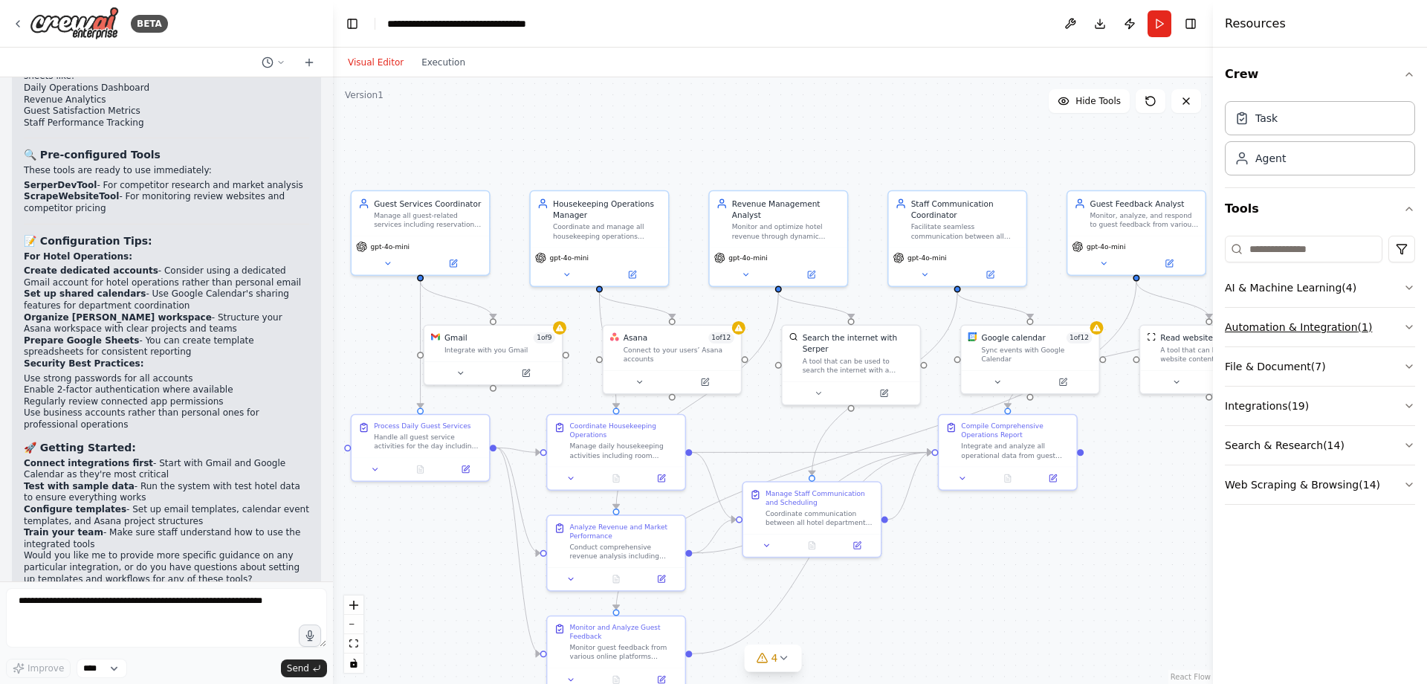
click at [1404, 332] on icon "button" at bounding box center [1409, 327] width 12 height 12
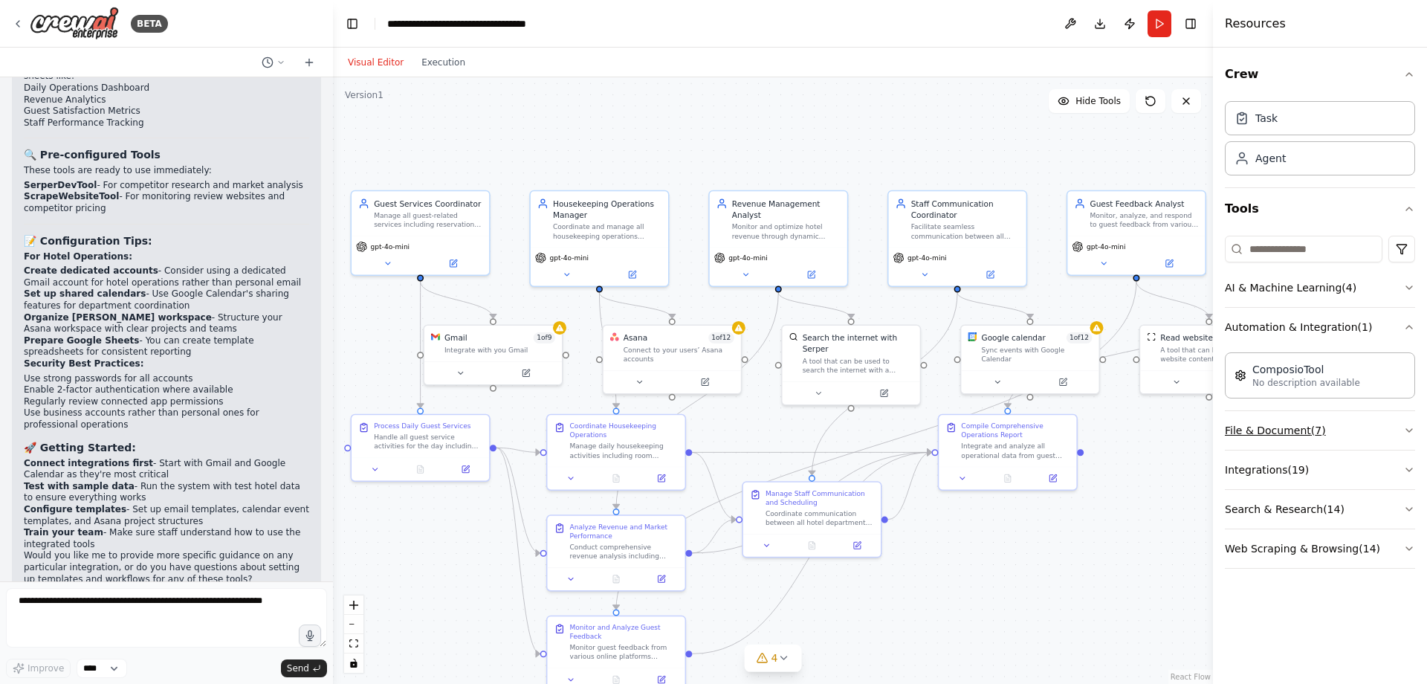
click at [1400, 423] on button "File & Document ( 7 )" at bounding box center [1320, 430] width 190 height 39
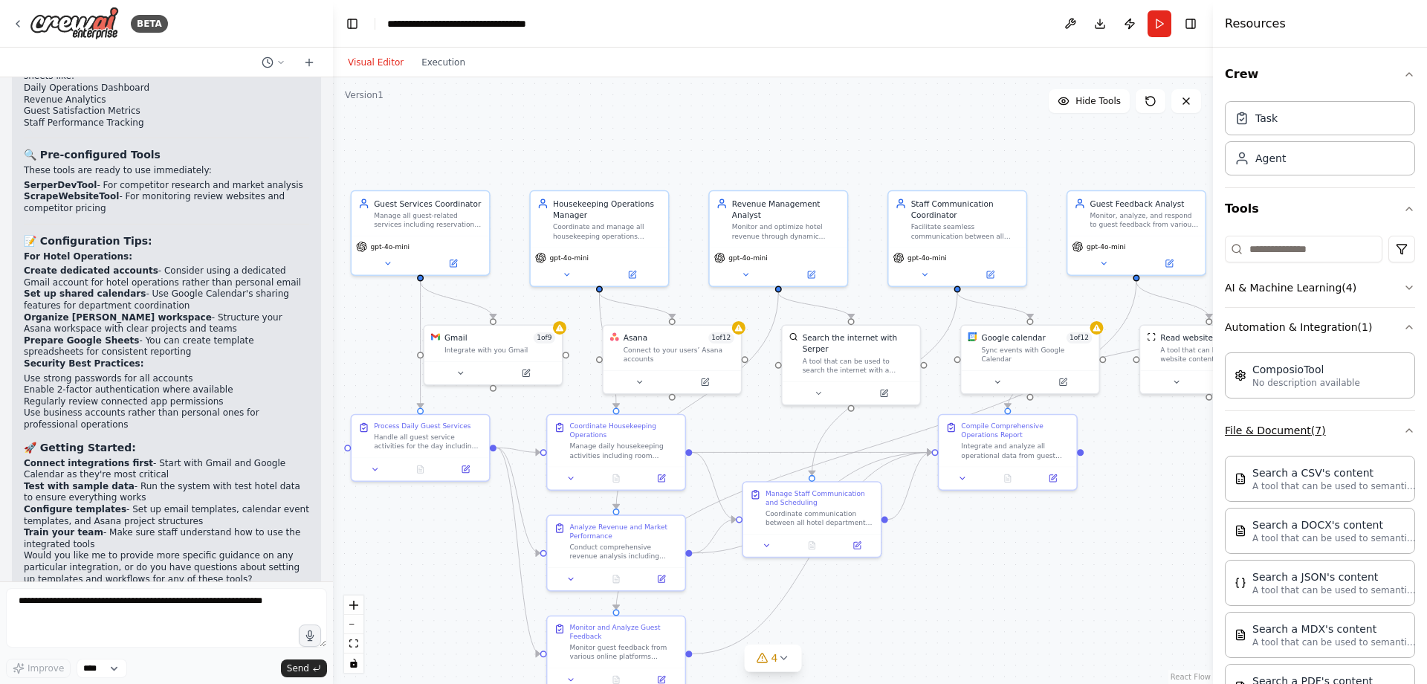
click at [1400, 423] on button "File & Document ( 7 )" at bounding box center [1320, 430] width 190 height 39
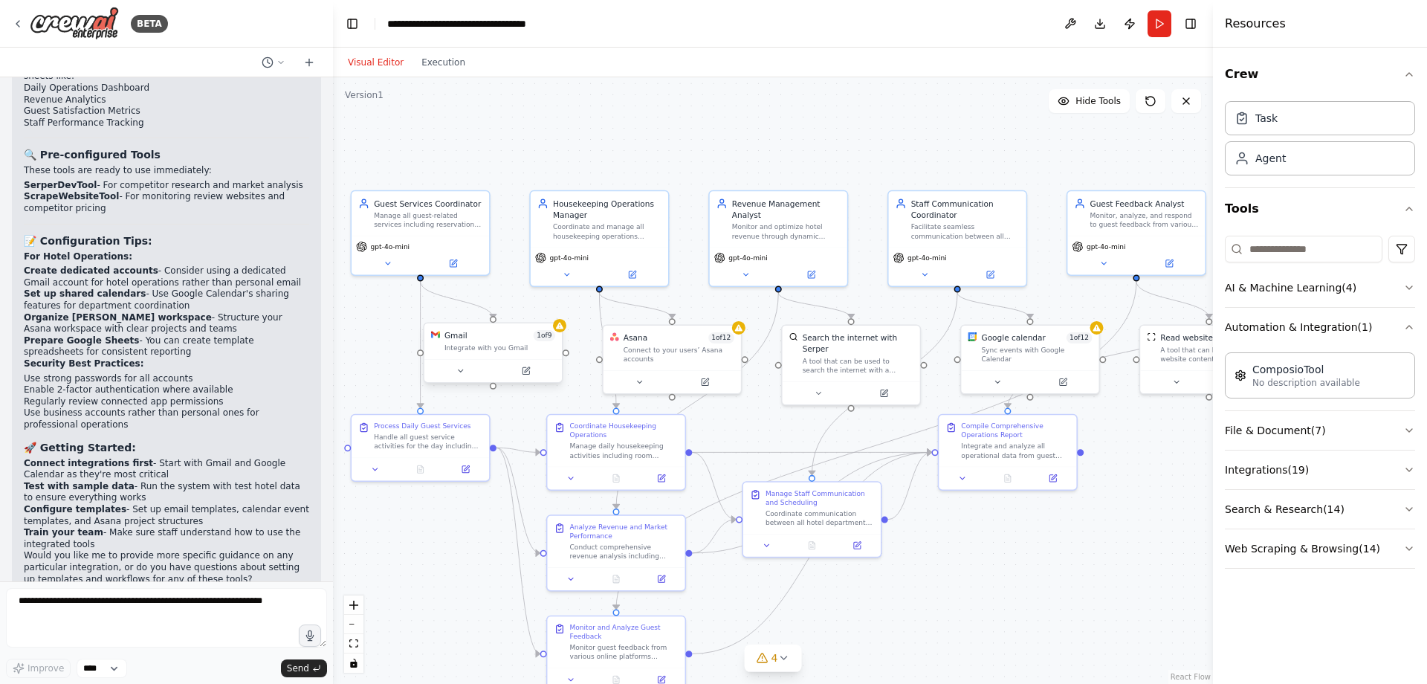
click at [515, 355] on div "Gmail 1 of 9 Integrate with you Gmail" at bounding box center [493, 341] width 138 height 36
click at [529, 372] on icon at bounding box center [525, 370] width 9 height 9
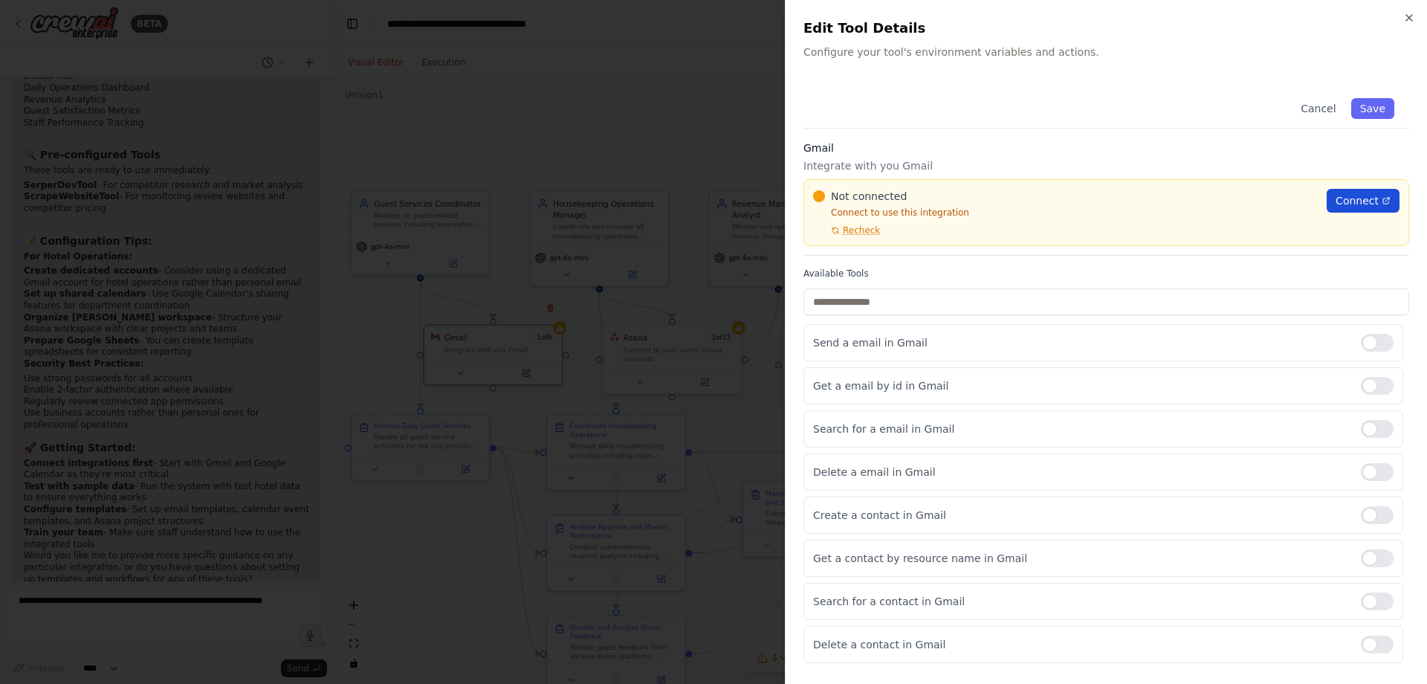
click at [1358, 196] on span "Connect" at bounding box center [1357, 200] width 43 height 15
click at [714, 138] on div at bounding box center [713, 342] width 1427 height 684
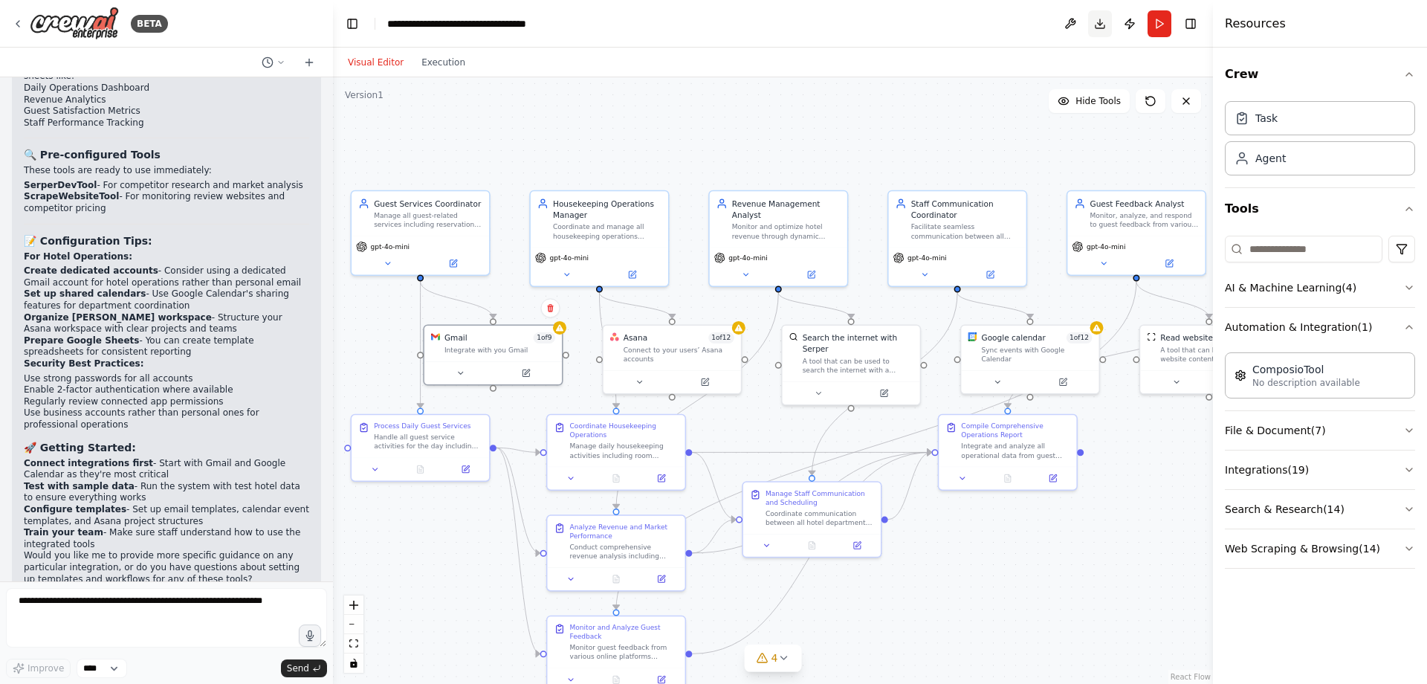
click at [1099, 23] on button "Download" at bounding box center [1100, 23] width 24 height 27
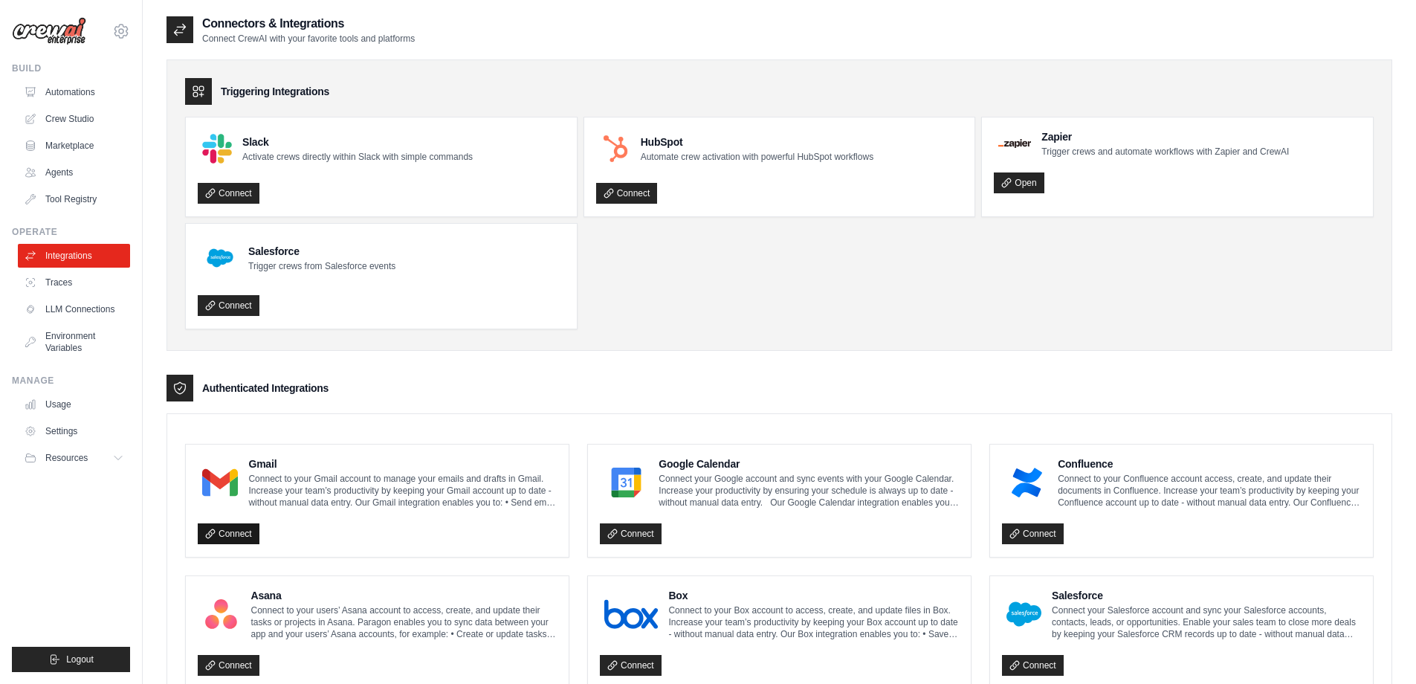
click at [241, 534] on link "Connect" at bounding box center [229, 533] width 62 height 21
click at [544, 37] on div "Connectors & Integrations Connect CrewAI with your favorite tools and platforms" at bounding box center [780, 30] width 1226 height 30
click at [66, 170] on link "Agents" at bounding box center [75, 173] width 112 height 24
